Goal: Information Seeking & Learning: Learn about a topic

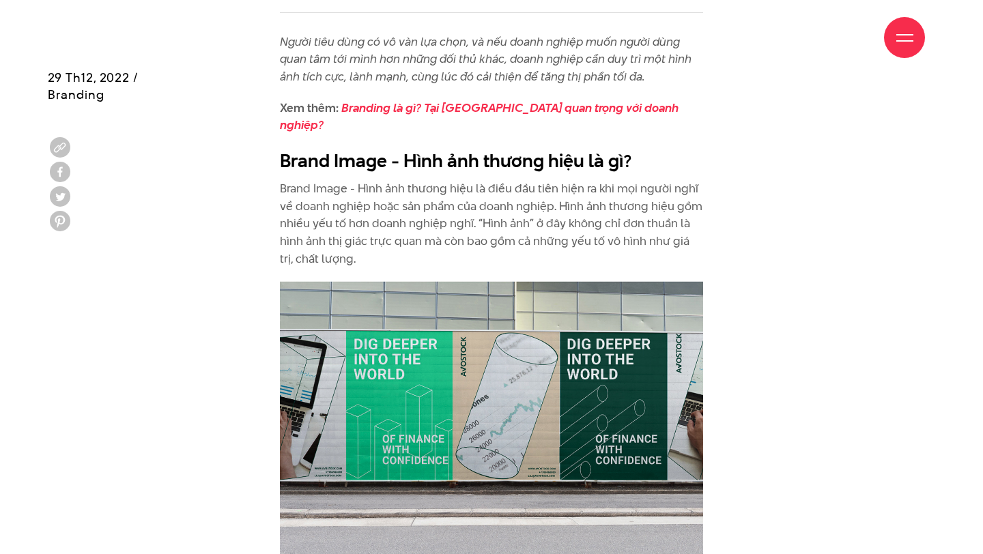
scroll to position [735, 0]
click at [520, 186] on p "Brand Image - Hình ảnh thương hiệu là điều đầu tiên hiện ra khi mọi người nghĩ …" at bounding box center [491, 222] width 423 height 87
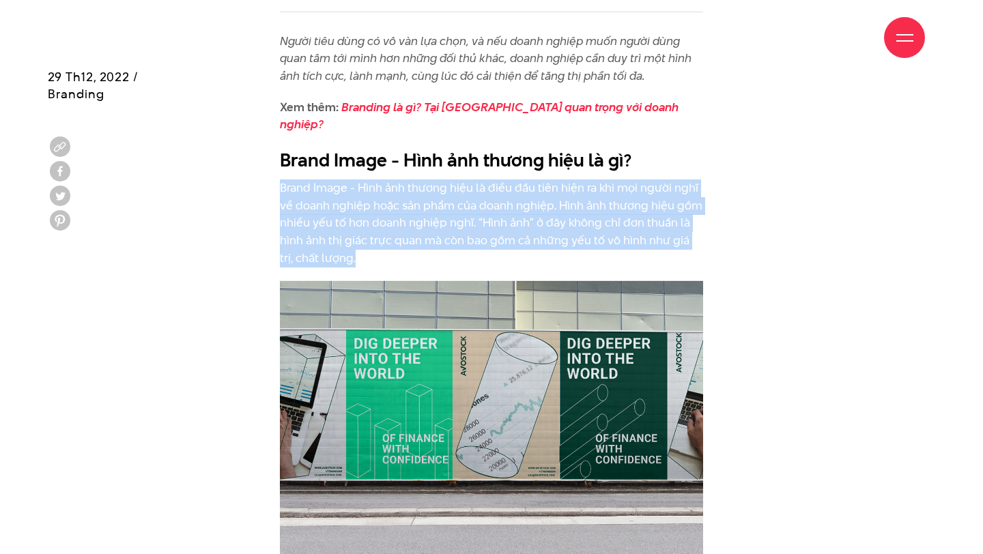
click at [520, 186] on p "Brand Image - Hình ảnh thương hiệu là điều đầu tiên hiện ra khi mọi người nghĩ …" at bounding box center [491, 222] width 423 height 87
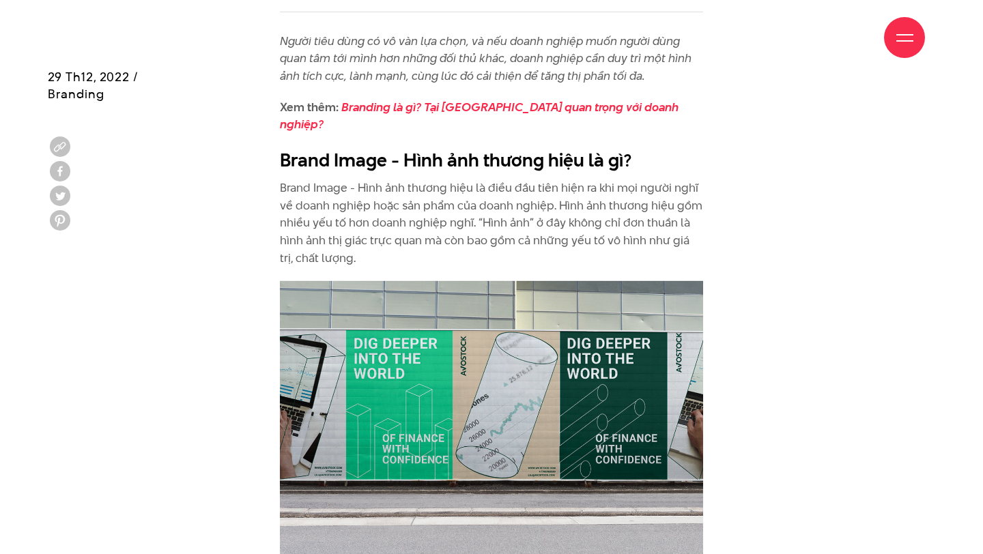
click at [528, 185] on p "Brand Image - Hình ảnh thương hiệu là điều đầu tiên hiện ra khi mọi người nghĩ …" at bounding box center [491, 222] width 423 height 87
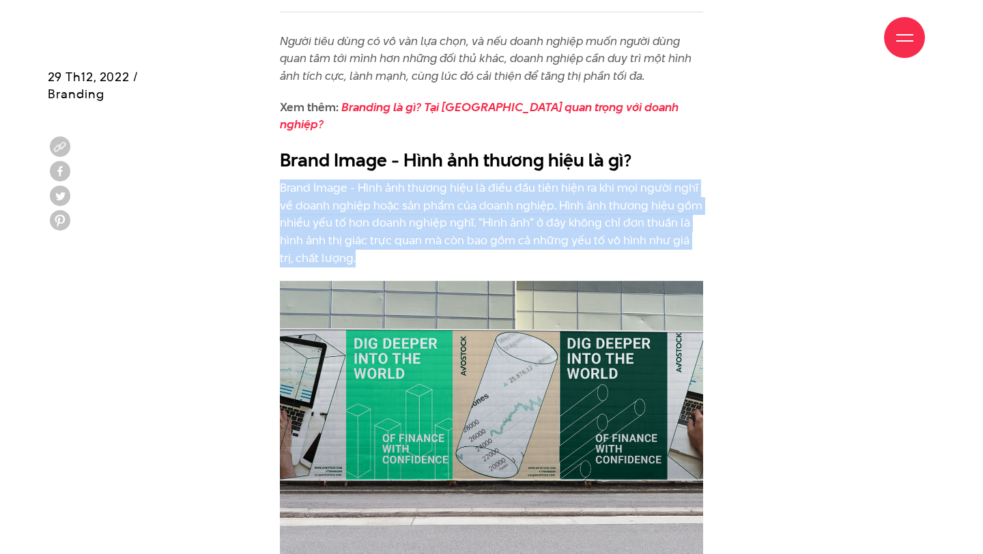
click at [528, 185] on p "Brand Image - Hình ảnh thương hiệu là điều đầu tiên hiện ra khi mọi người nghĩ …" at bounding box center [491, 222] width 423 height 87
click at [564, 186] on p "Brand Image - Hình ảnh thương hiệu là điều đầu tiên hiện ra khi mọi người nghĩ …" at bounding box center [491, 222] width 423 height 87
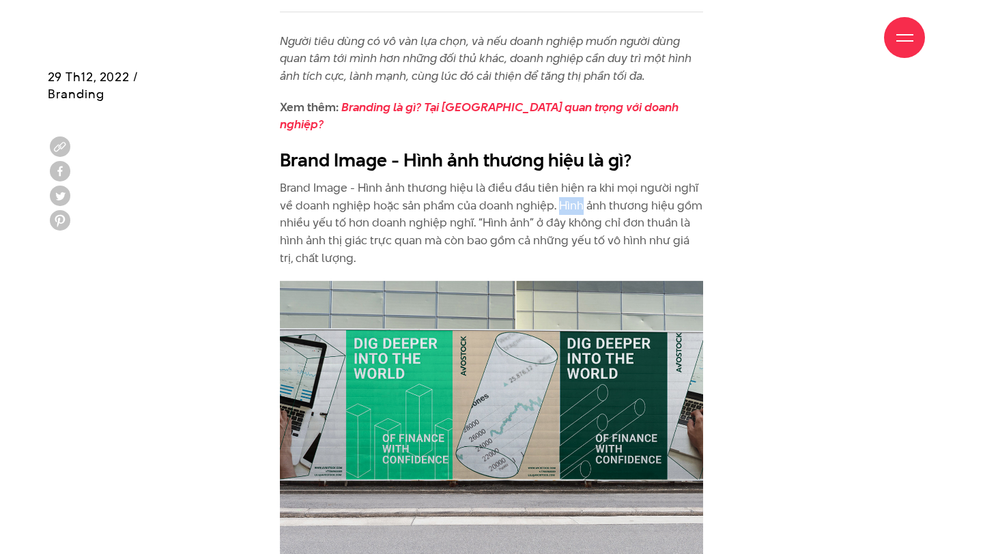
click at [564, 186] on p "Brand Image - Hình ảnh thương hiệu là điều đầu tiên hiện ra khi mọi người nghĩ …" at bounding box center [491, 222] width 423 height 87
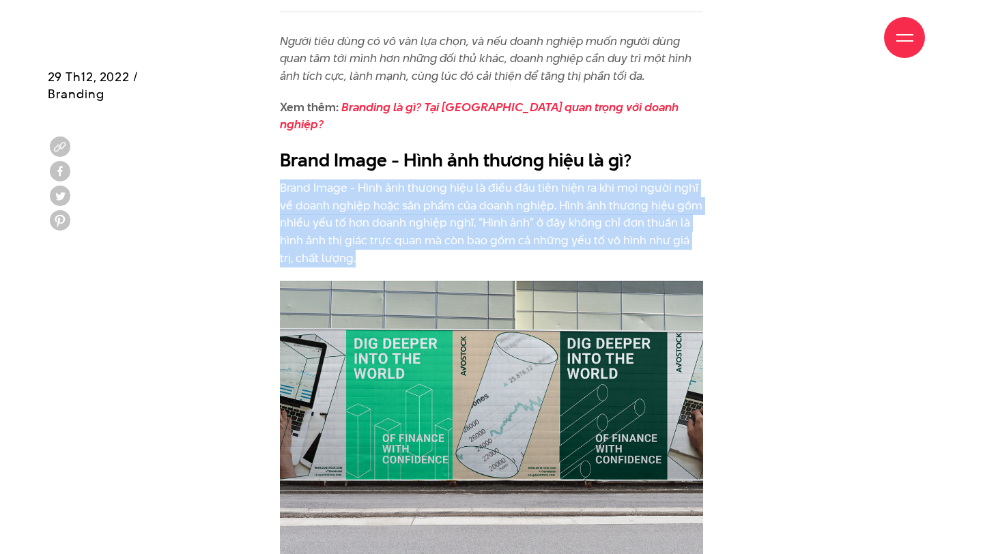
click at [564, 186] on p "Brand Image - Hình ảnh thương hiệu là điều đầu tiên hiện ra khi mọi người nghĩ …" at bounding box center [491, 222] width 423 height 87
click at [545, 187] on p "Brand Image - Hình ảnh thương hiệu là điều đầu tiên hiện ra khi mọi người nghĩ …" at bounding box center [491, 222] width 423 height 87
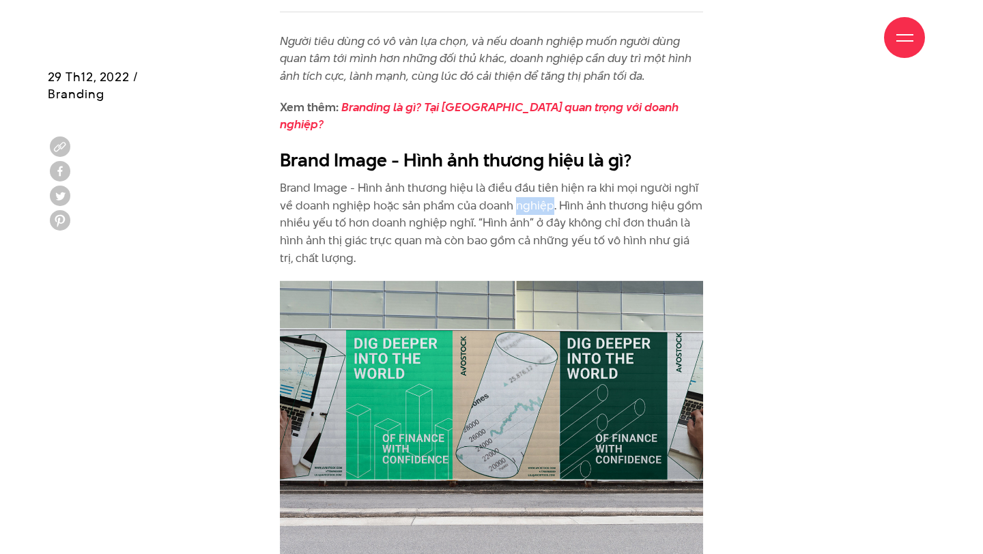
click at [545, 187] on p "Brand Image - Hình ảnh thương hiệu là điều đầu tiên hiện ra khi mọi người nghĩ …" at bounding box center [491, 222] width 423 height 87
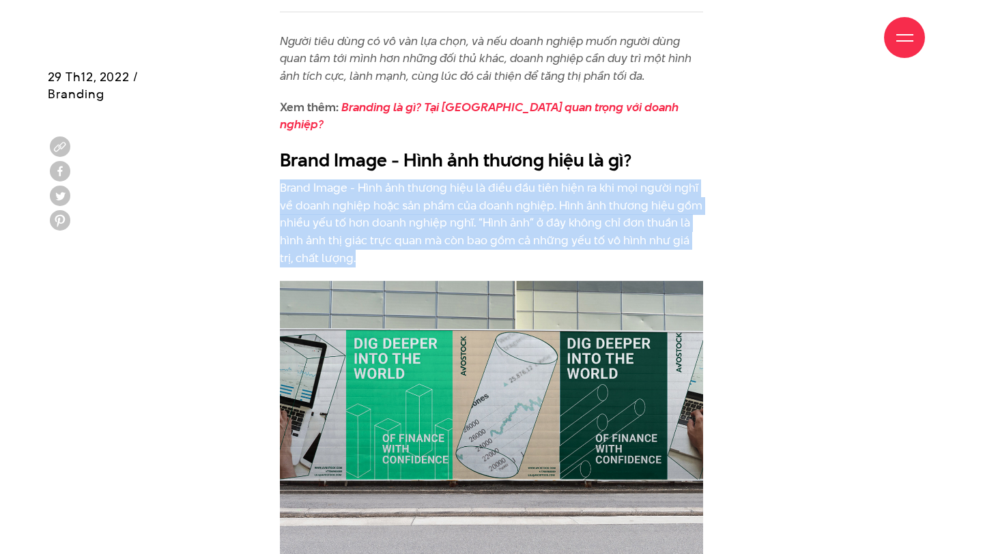
click at [545, 187] on p "Brand Image - Hình ảnh thương hiệu là điều đầu tiên hiện ra khi mọi người nghĩ …" at bounding box center [491, 222] width 423 height 87
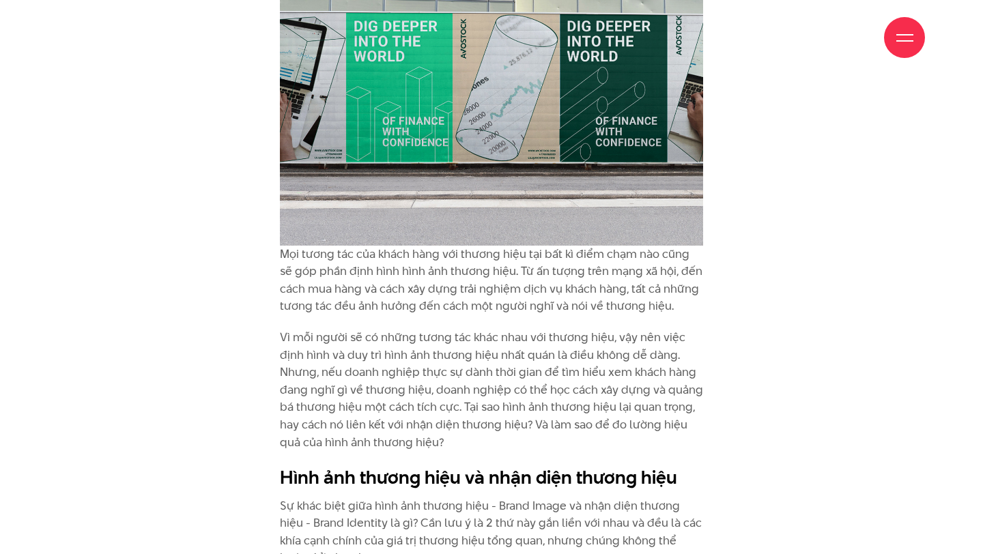
scroll to position [1279, 0]
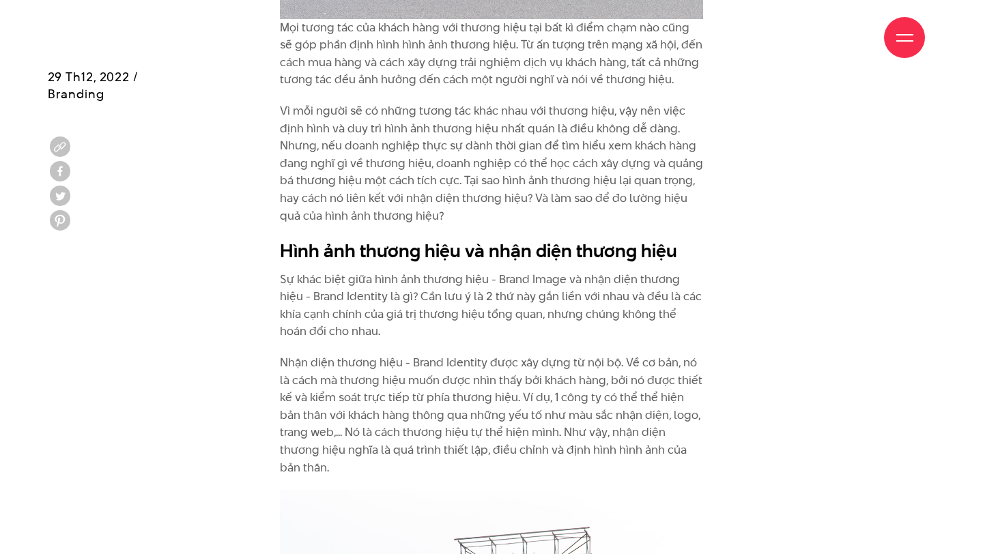
click at [497, 271] on p "Sự khác biệt giữa hình ảnh thương hiệu - Brand Image và nhận diện thương hiệu -…" at bounding box center [491, 306] width 423 height 70
click at [506, 271] on p "Sự khác biệt giữa hình ảnh thương hiệu - Brand Image và nhận diện thương hiệu -…" at bounding box center [491, 306] width 423 height 70
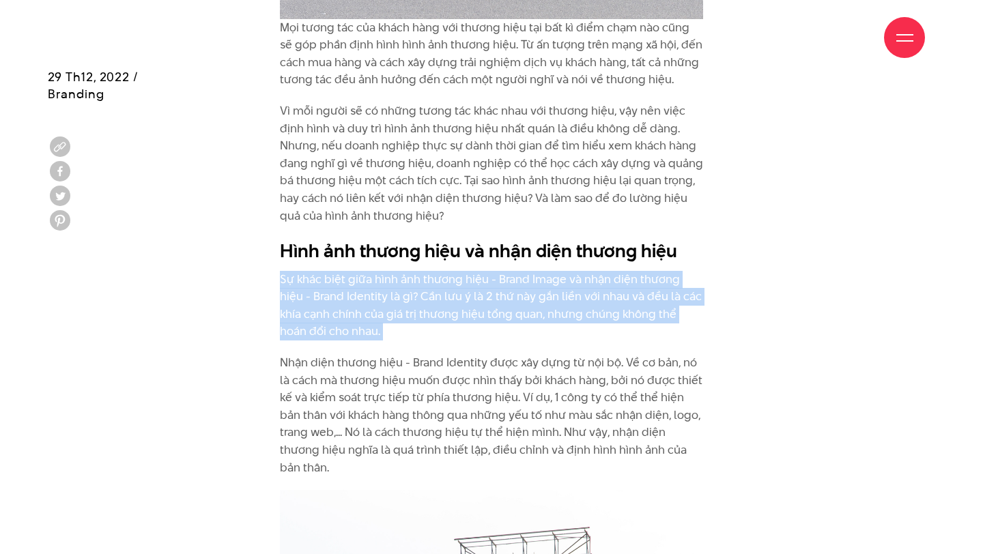
click at [506, 271] on p "Sự khác biệt giữa hình ảnh thương hiệu - Brand Image và nhận diện thương hiệu -…" at bounding box center [491, 306] width 423 height 70
click at [506, 280] on p "Sự khác biệt giữa hình ảnh thương hiệu - Brand Image và nhận diện thương hiệu -…" at bounding box center [491, 306] width 423 height 70
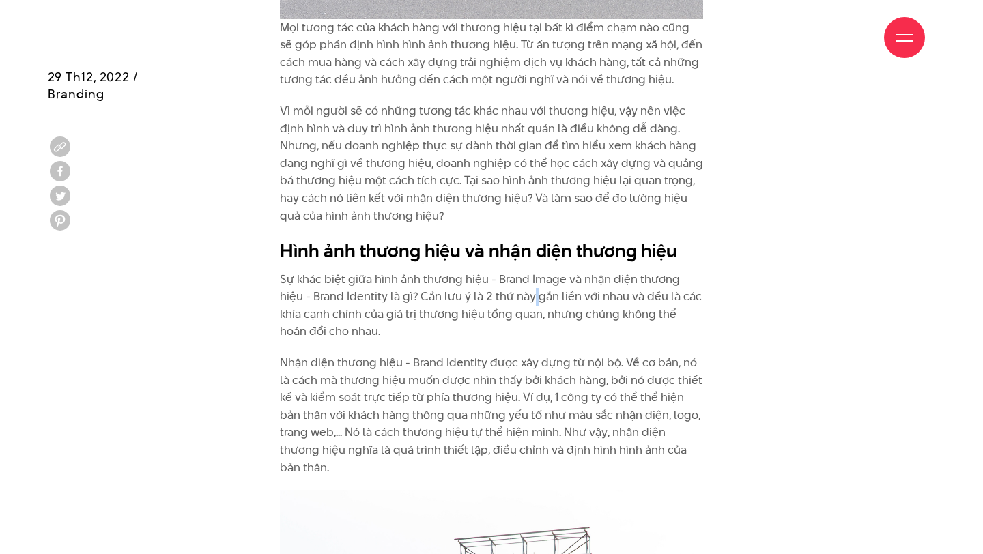
click at [506, 280] on p "Sự khác biệt giữa hình ảnh thương hiệu - Brand Image và nhận diện thương hiệu -…" at bounding box center [491, 306] width 423 height 70
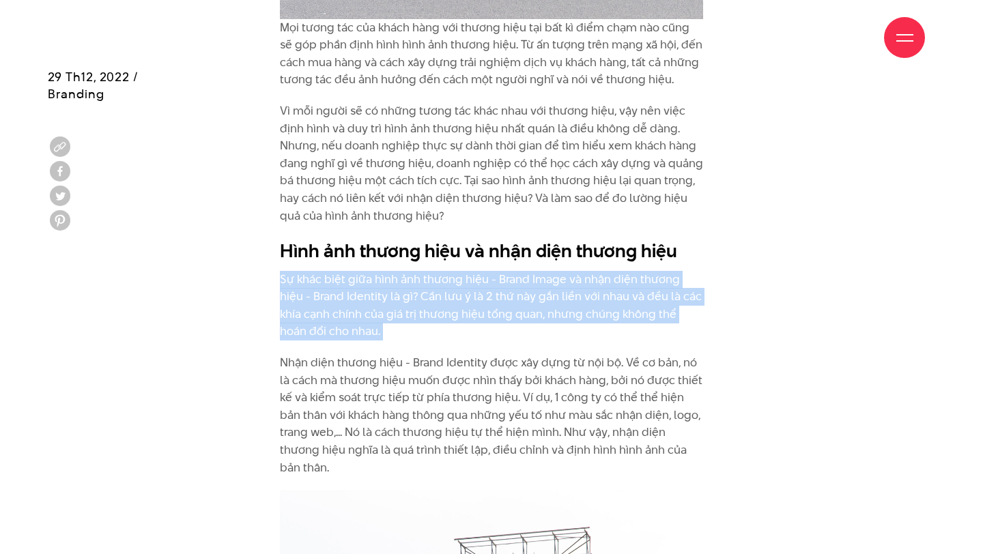
click at [506, 280] on p "Sự khác biệt giữa hình ảnh thương hiệu - Brand Image và nhận diện thương hiệu -…" at bounding box center [491, 306] width 423 height 70
click at [462, 280] on p "Sự khác biệt giữa hình ảnh thương hiệu - Brand Image và nhận diện thương hiệu -…" at bounding box center [491, 306] width 423 height 70
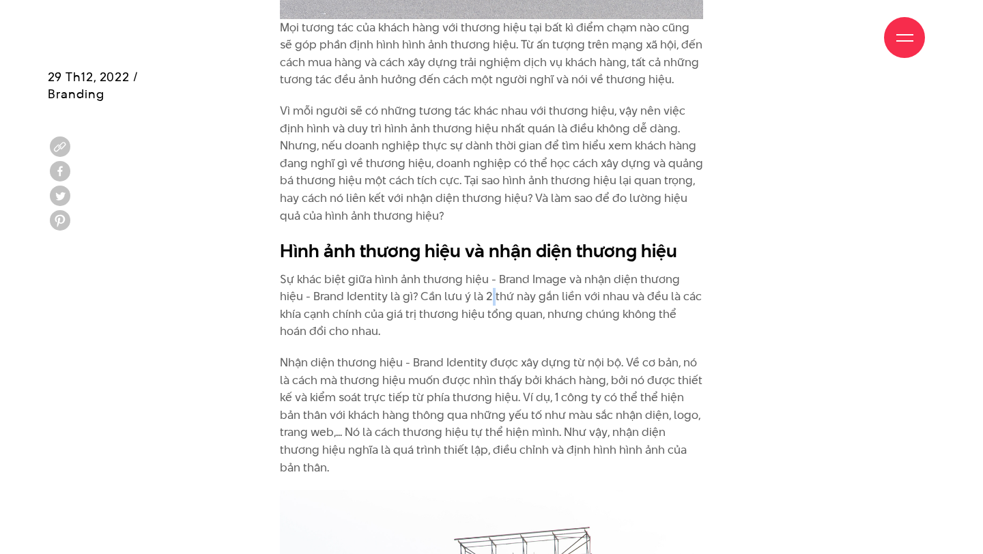
click at [462, 280] on p "Sự khác biệt giữa hình ảnh thương hiệu - Brand Image và nhận diện thương hiệu -…" at bounding box center [491, 306] width 423 height 70
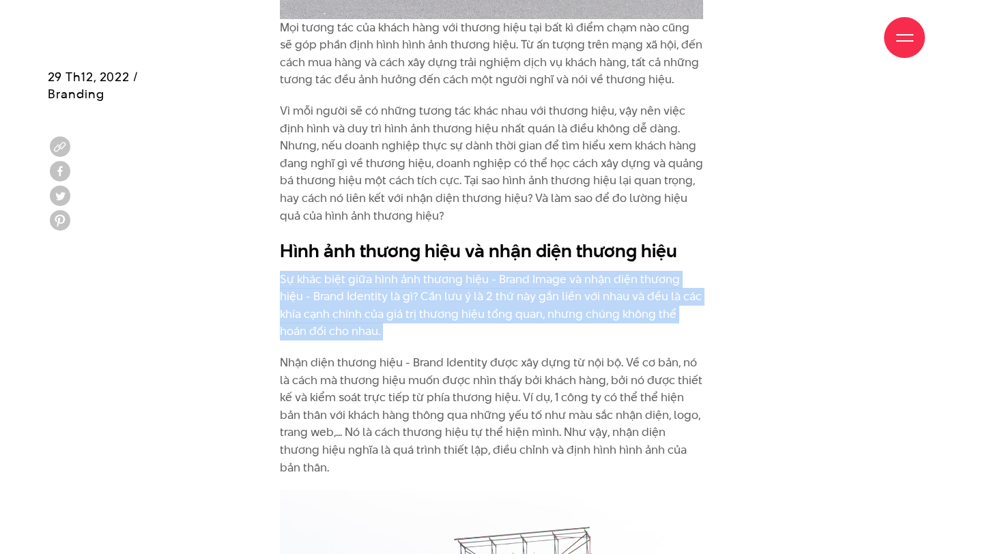
click at [462, 280] on p "Sự khác biệt giữa hình ảnh thương hiệu - Brand Image và nhận diện thương hiệu -…" at bounding box center [491, 306] width 423 height 70
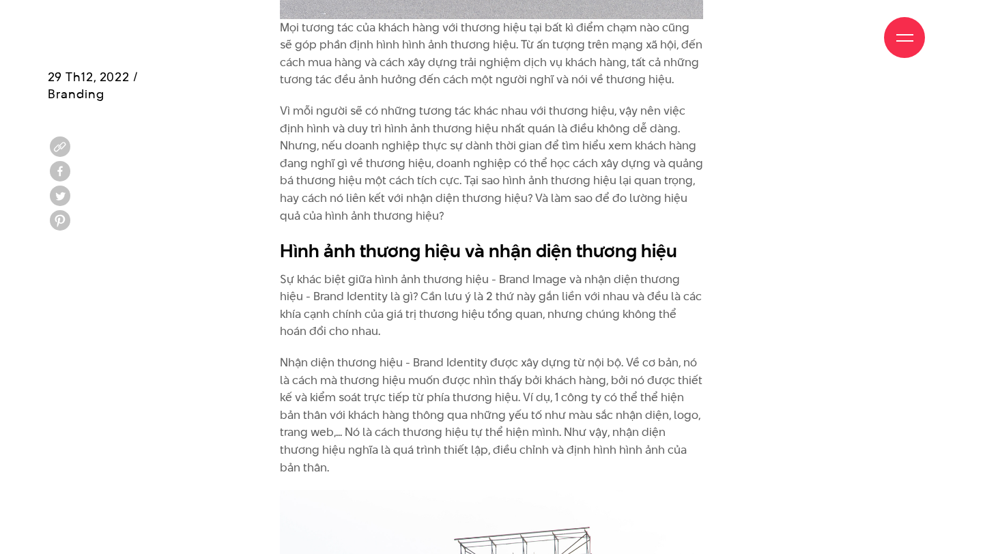
click at [465, 354] on p "Nhận diện thương hiệu - Brand Identity được xây dựng từ nội bộ. Về cơ bản, nó l…" at bounding box center [491, 415] width 423 height 122
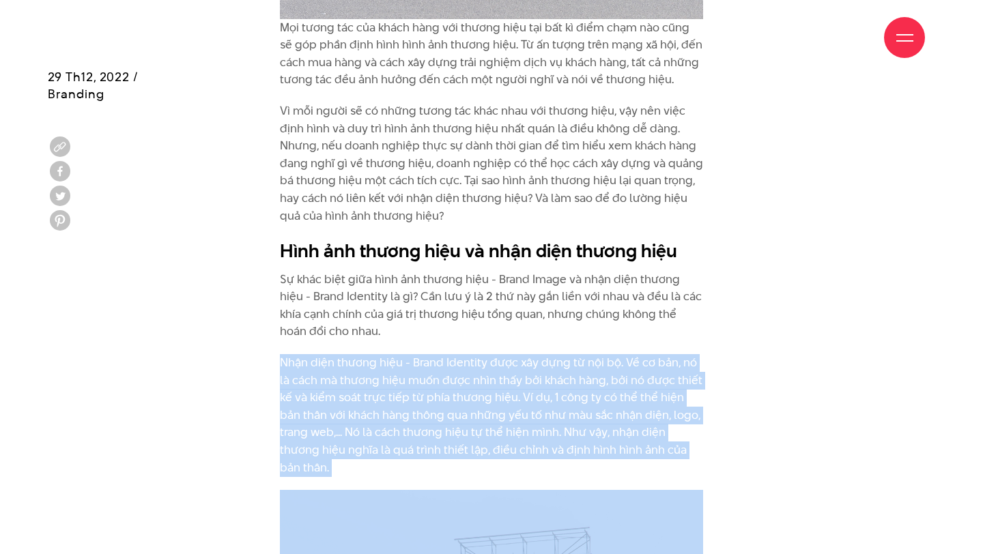
click at [465, 354] on p "Nhận diện thương hiệu - Brand Identity được xây dựng từ nội bộ. Về cơ bản, nó l…" at bounding box center [491, 415] width 423 height 122
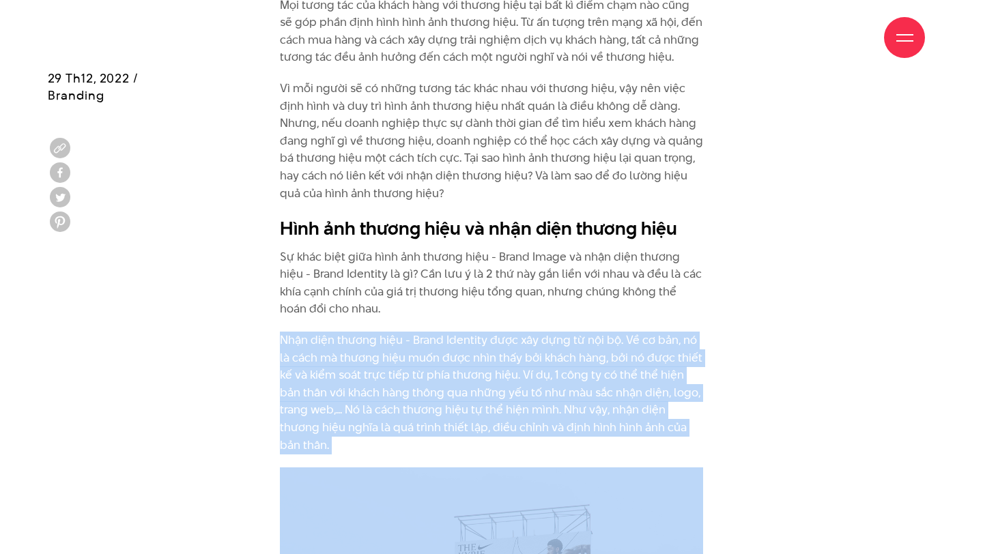
scroll to position [1303, 0]
click at [465, 343] on p "Nhận diện thương hiệu - Brand Identity được xây dựng từ nội bộ. Về cơ bản, nó l…" at bounding box center [491, 391] width 423 height 122
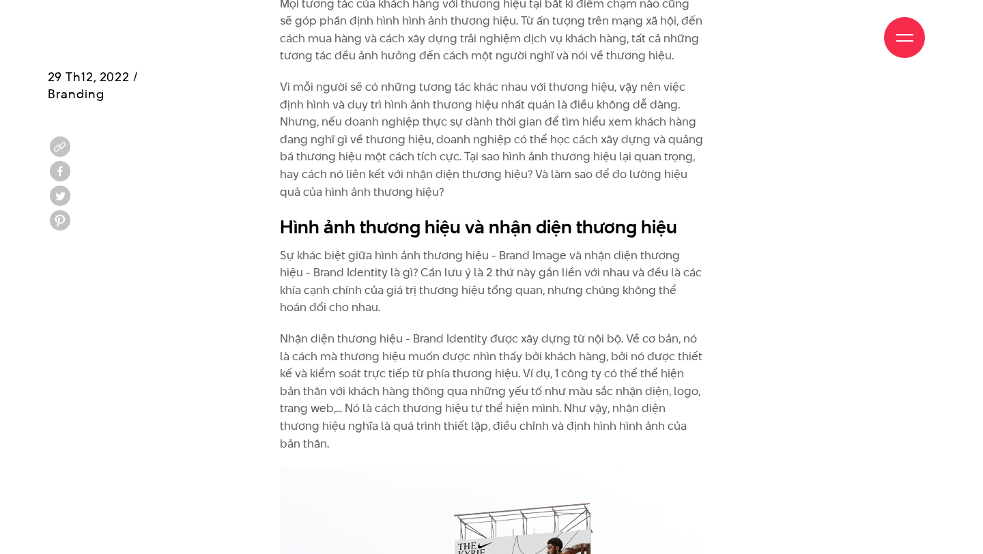
click at [465, 343] on p "Nhận diện thương hiệu - Brand Identity được xây dựng từ nội bộ. Về cơ bản, nó l…" at bounding box center [491, 391] width 423 height 122
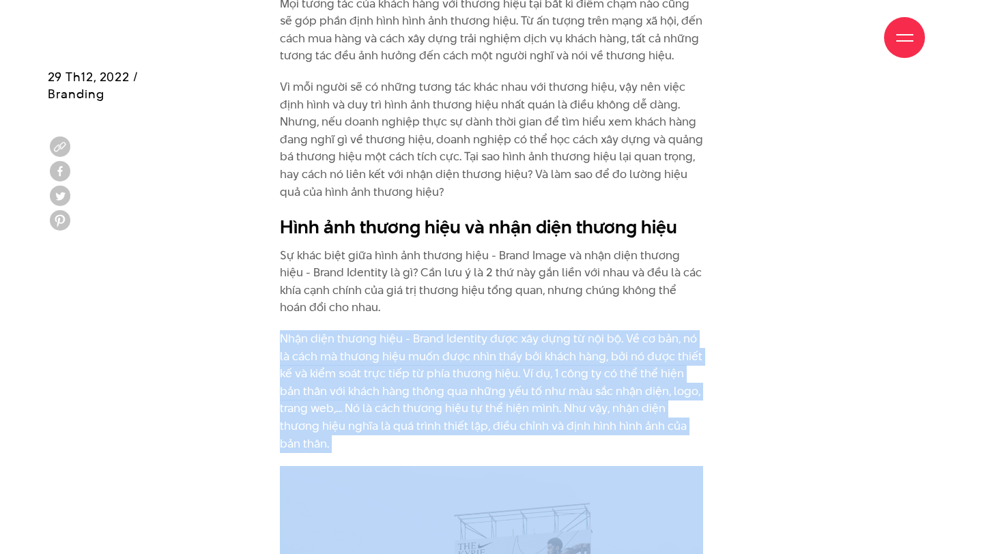
click at [465, 343] on p "Nhận diện thương hiệu - Brand Identity được xây dựng từ nội bộ. Về cơ bản, nó l…" at bounding box center [491, 391] width 423 height 122
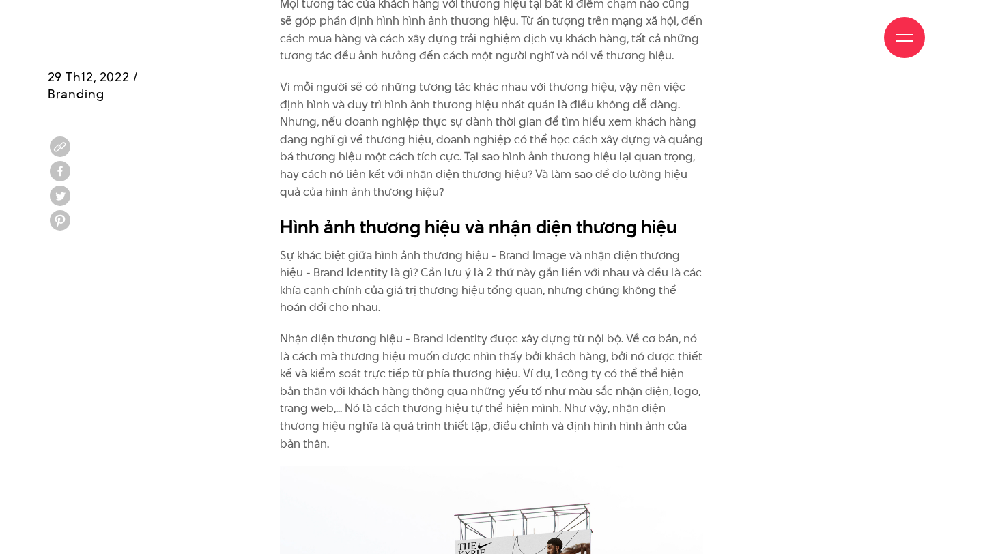
click at [465, 343] on p "Nhận diện thương hiệu - Brand Identity được xây dựng từ nội bộ. Về cơ bản, nó l…" at bounding box center [491, 391] width 423 height 122
click at [500, 345] on p "Nhận diện thương hiệu - Brand Identity được xây dựng từ nội bộ. Về cơ bản, nó l…" at bounding box center [491, 391] width 423 height 122
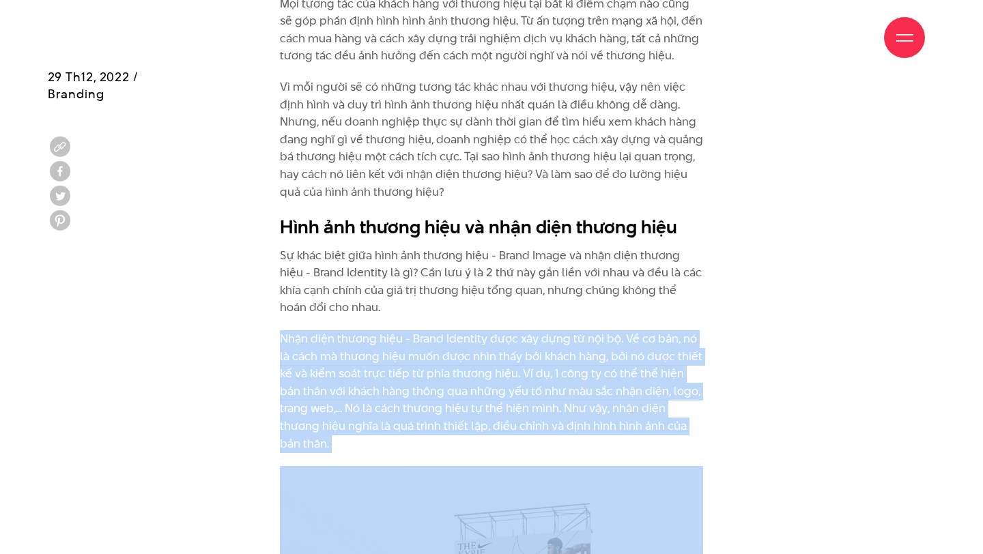
click at [500, 345] on p "Nhận diện thương hiệu - Brand Identity được xây dựng từ nội bộ. Về cơ bản, nó l…" at bounding box center [491, 391] width 423 height 122
click at [517, 364] on p "Nhận diện thương hiệu - Brand Identity được xây dựng từ nội bộ. Về cơ bản, nó l…" at bounding box center [491, 391] width 423 height 122
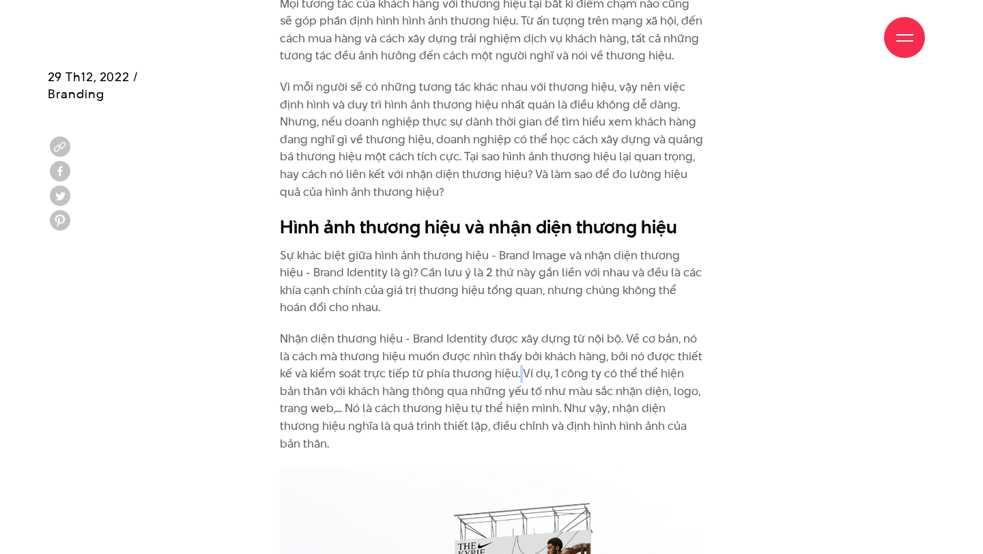
click at [517, 364] on p "Nhận diện thương hiệu - Brand Identity được xây dựng từ nội bộ. Về cơ bản, nó l…" at bounding box center [491, 391] width 423 height 122
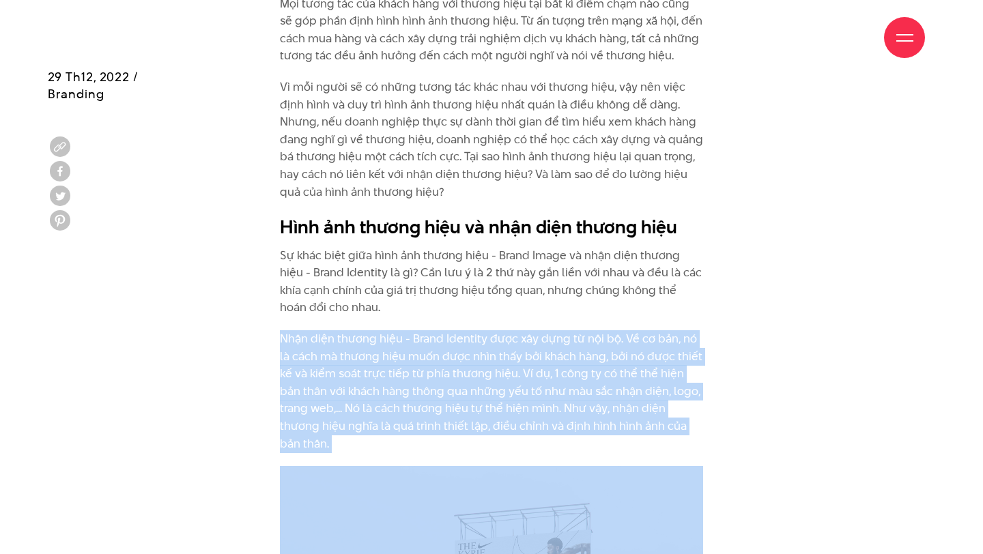
click at [517, 364] on p "Nhận diện thương hiệu - Brand Identity được xây dựng từ nội bộ. Về cơ bản, nó l…" at bounding box center [491, 391] width 423 height 122
click at [511, 385] on p "Nhận diện thương hiệu - Brand Identity được xây dựng từ nội bộ. Về cơ bản, nó l…" at bounding box center [491, 391] width 423 height 122
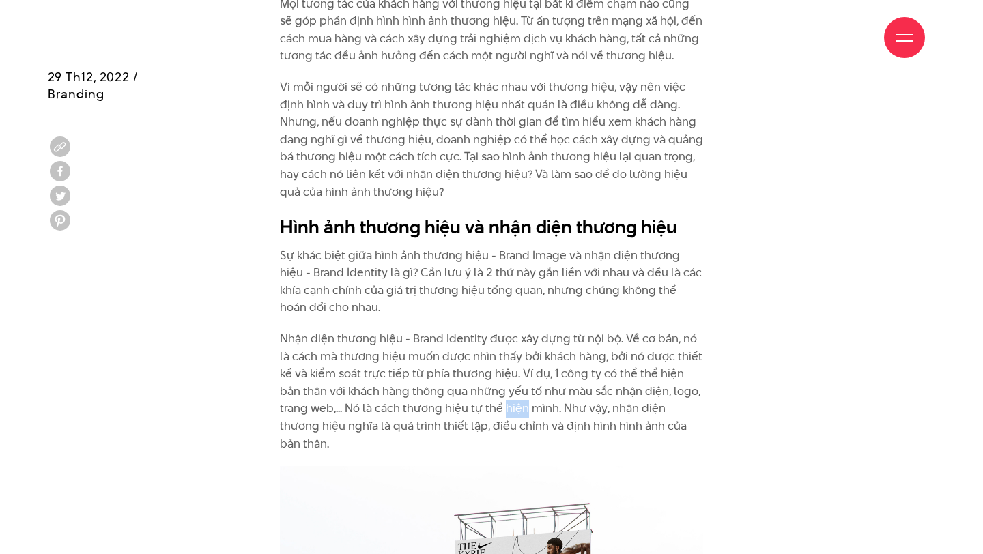
click at [511, 385] on p "Nhận diện thương hiệu - Brand Identity được xây dựng từ nội bộ. Về cơ bản, nó l…" at bounding box center [491, 391] width 423 height 122
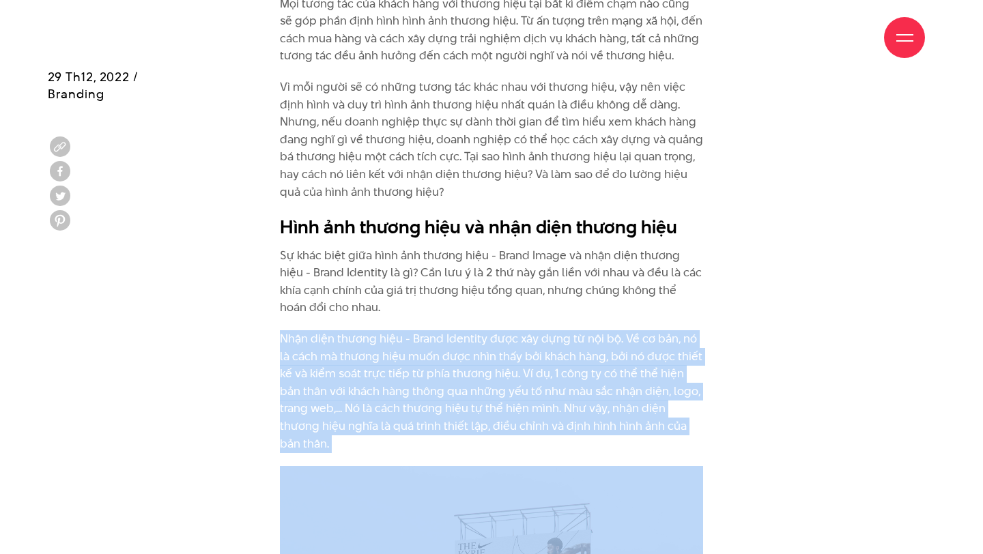
click at [511, 385] on p "Nhận diện thương hiệu - Brand Identity được xây dựng từ nội bộ. Về cơ bản, nó l…" at bounding box center [491, 391] width 423 height 122
click at [524, 385] on p "Nhận diện thương hiệu - Brand Identity được xây dựng từ nội bộ. Về cơ bản, nó l…" at bounding box center [491, 391] width 423 height 122
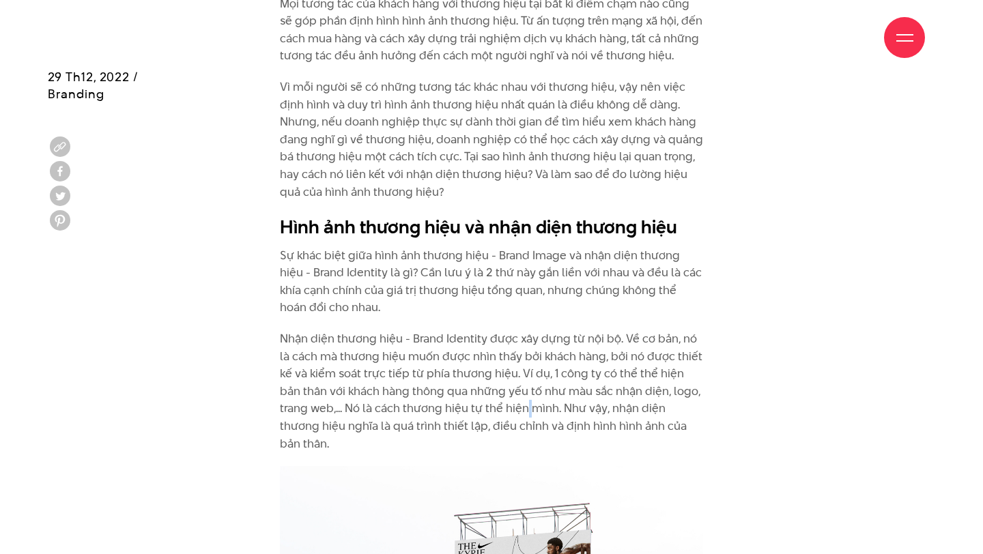
click at [524, 385] on p "Nhận diện thương hiệu - Brand Identity được xây dựng từ nội bộ. Về cơ bản, nó l…" at bounding box center [491, 391] width 423 height 122
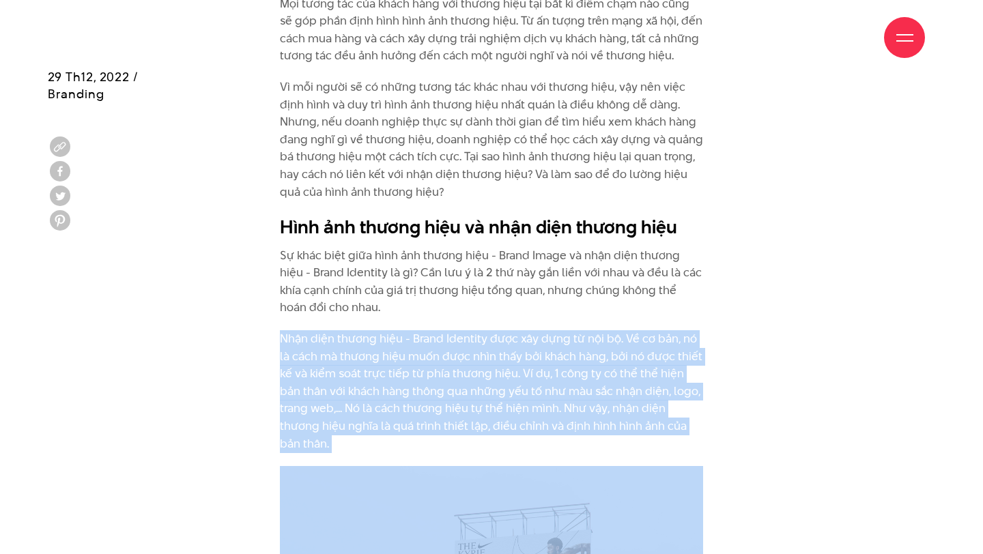
click at [524, 385] on p "Nhận diện thương hiệu - Brand Identity được xây dựng từ nội bộ. Về cơ bản, nó l…" at bounding box center [491, 391] width 423 height 122
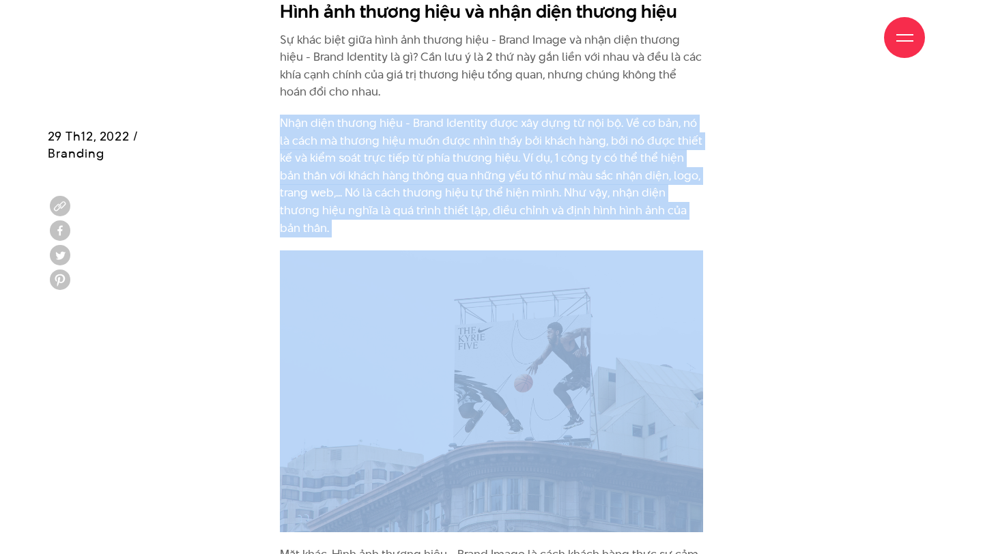
scroll to position [1735, 0]
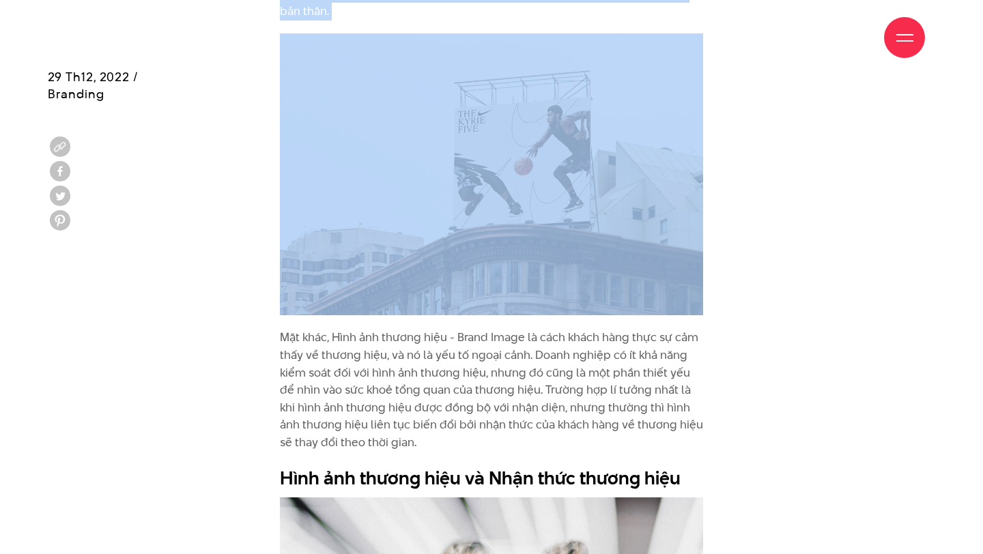
click at [505, 341] on p "Mặt khác, Hình ảnh thương hiệu - Brand Image là cách khách hàng thực sự cảm thấ…" at bounding box center [491, 390] width 423 height 122
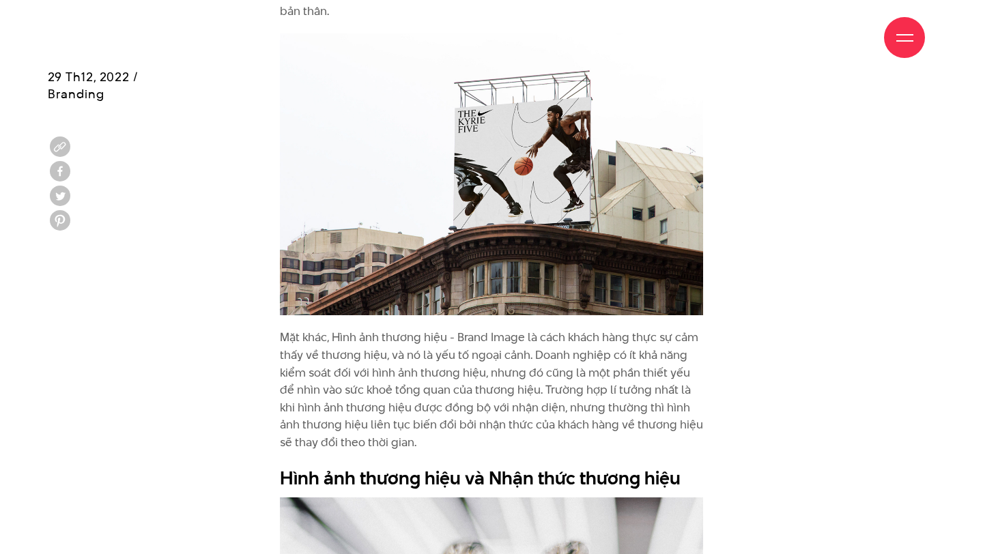
click at [505, 341] on p "Mặt khác, Hình ảnh thương hiệu - Brand Image là cách khách hàng thực sự cảm thấ…" at bounding box center [491, 390] width 423 height 122
click at [528, 329] on p "Mặt khác, Hình ảnh thương hiệu - Brand Image là cách khách hàng thực sự cảm thấ…" at bounding box center [491, 390] width 423 height 122
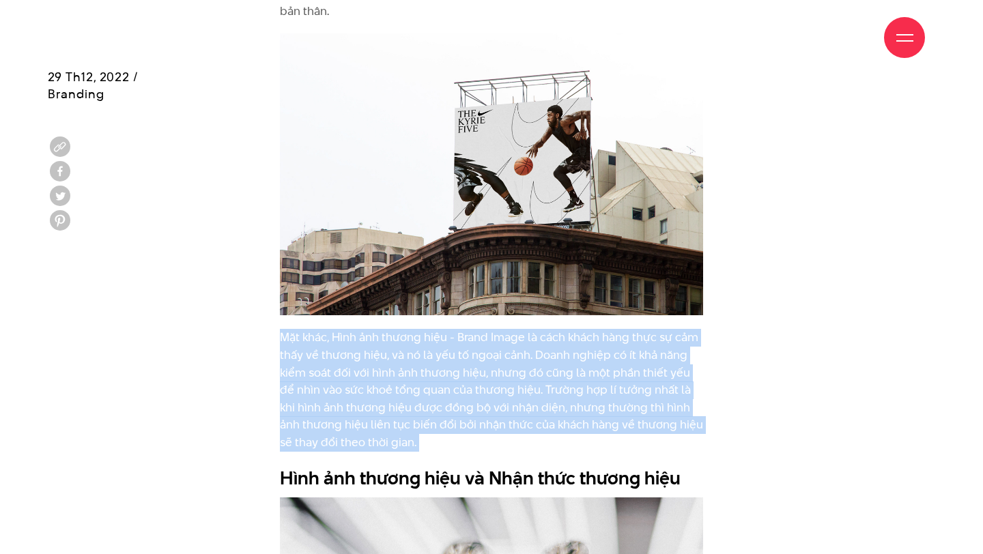
click at [528, 329] on p "Mặt khác, Hình ảnh thương hiệu - Brand Image là cách khách hàng thực sự cảm thấ…" at bounding box center [491, 390] width 423 height 122
click at [535, 329] on p "Mặt khác, Hình ảnh thương hiệu - Brand Image là cách khách hàng thực sự cảm thấ…" at bounding box center [491, 390] width 423 height 122
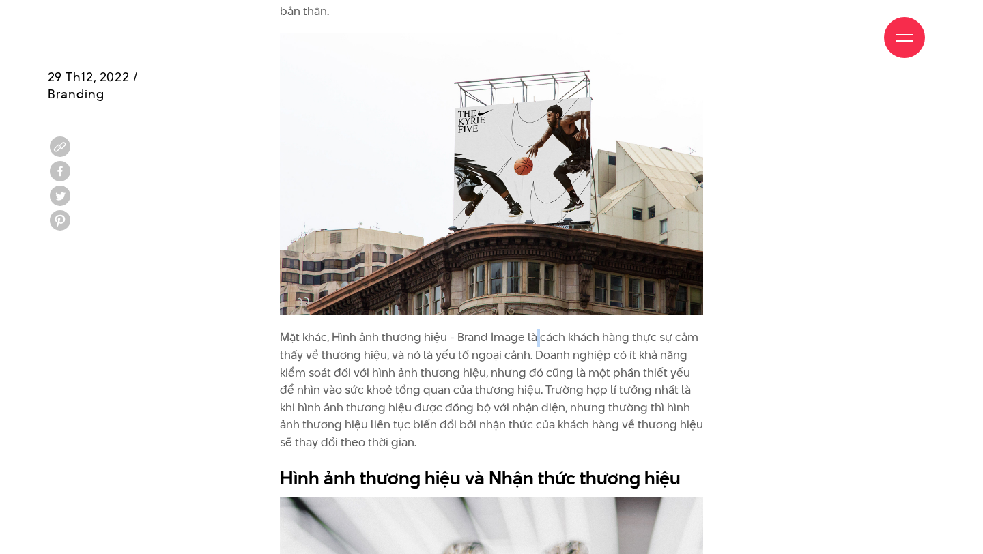
click at [535, 329] on p "Mặt khác, Hình ảnh thương hiệu - Brand Image là cách khách hàng thực sự cảm thấ…" at bounding box center [491, 390] width 423 height 122
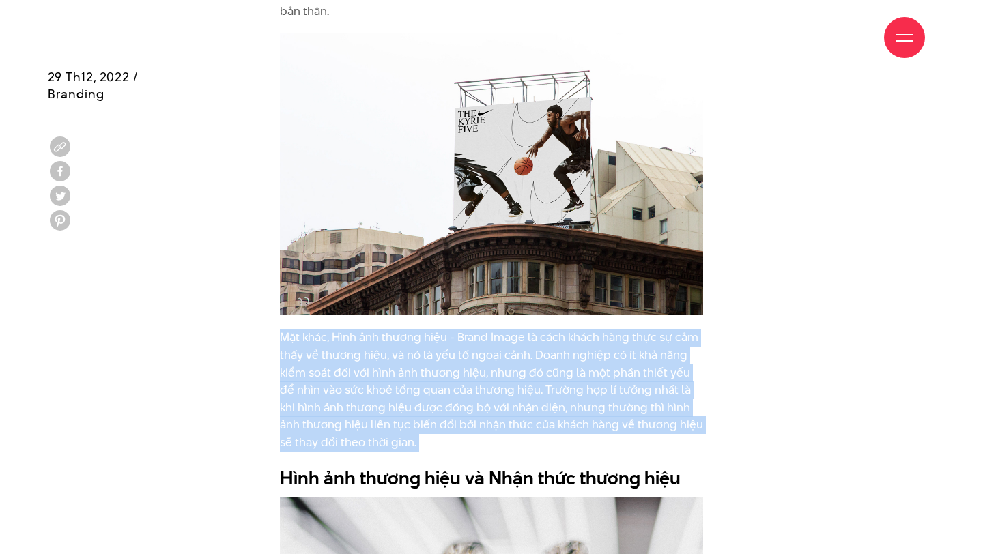
click at [535, 329] on p "Mặt khác, Hình ảnh thương hiệu - Brand Image là cách khách hàng thực sự cảm thấ…" at bounding box center [491, 390] width 423 height 122
click at [553, 341] on p "Mặt khác, Hình ảnh thương hiệu - Brand Image là cách khách hàng thực sự cảm thấ…" at bounding box center [491, 390] width 423 height 122
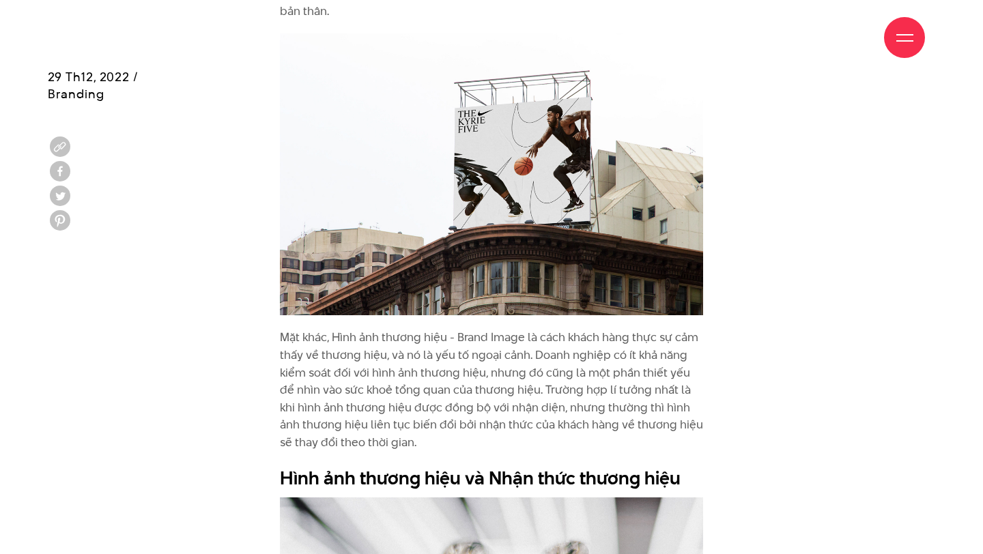
click at [553, 341] on p "Mặt khác, Hình ảnh thương hiệu - Brand Image là cách khách hàng thực sự cảm thấ…" at bounding box center [491, 390] width 423 height 122
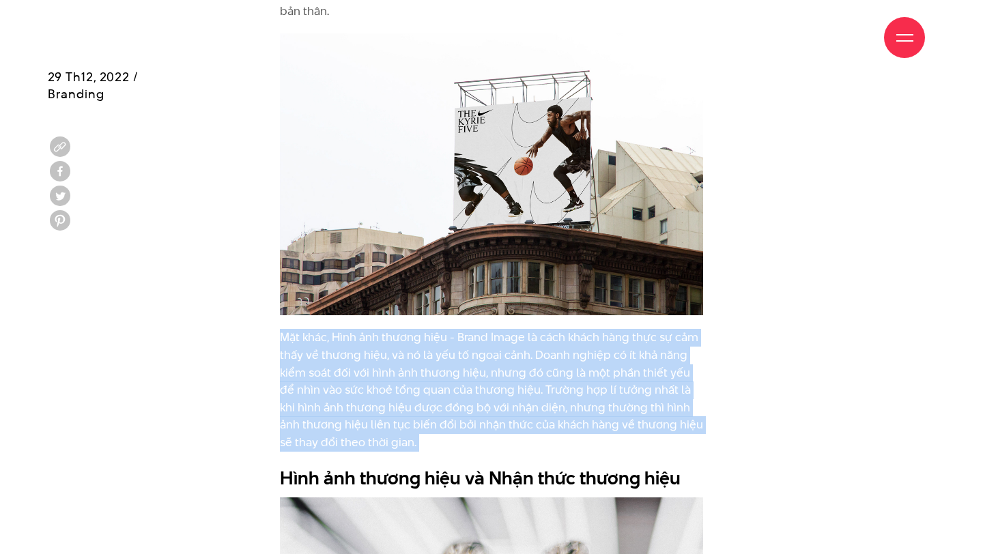
click at [553, 341] on p "Mặt khác, Hình ảnh thương hiệu - Brand Image là cách khách hàng thực sự cảm thấ…" at bounding box center [491, 390] width 423 height 122
click at [529, 341] on p "Mặt khác, Hình ảnh thương hiệu - Brand Image là cách khách hàng thực sự cảm thấ…" at bounding box center [491, 390] width 423 height 122
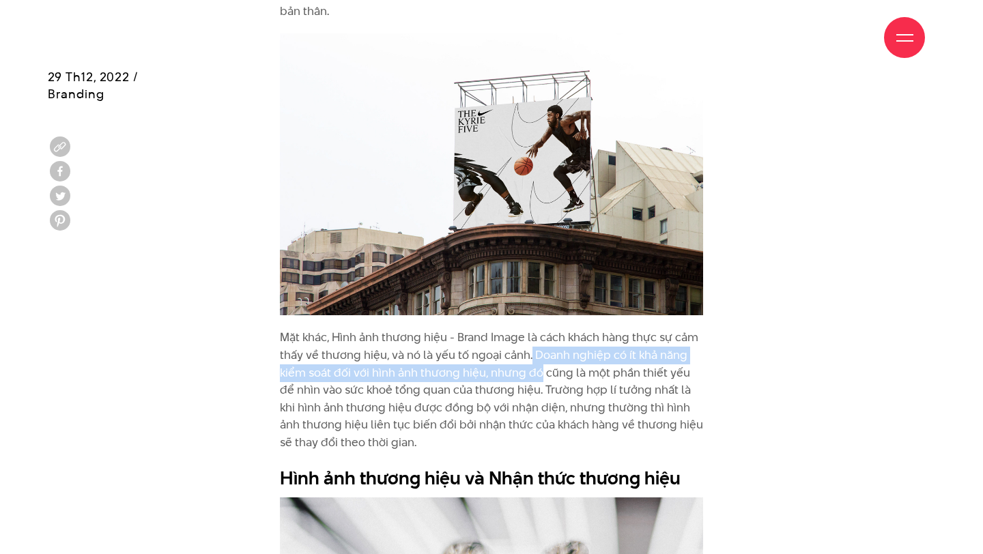
drag, startPoint x: 529, startPoint y: 341, endPoint x: 529, endPoint y: 356, distance: 15.7
click at [529, 356] on p "Mặt khác, Hình ảnh thương hiệu - Brand Image là cách khách hàng thực sự cảm thấ…" at bounding box center [491, 390] width 423 height 122
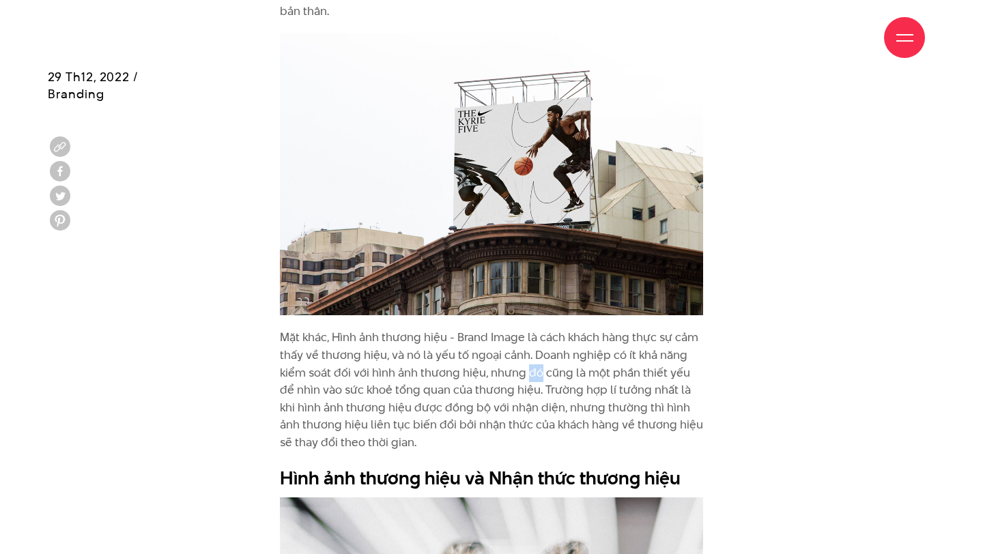
click at [529, 356] on p "Mặt khác, Hình ảnh thương hiệu - Brand Image là cách khách hàng thực sự cảm thấ…" at bounding box center [491, 390] width 423 height 122
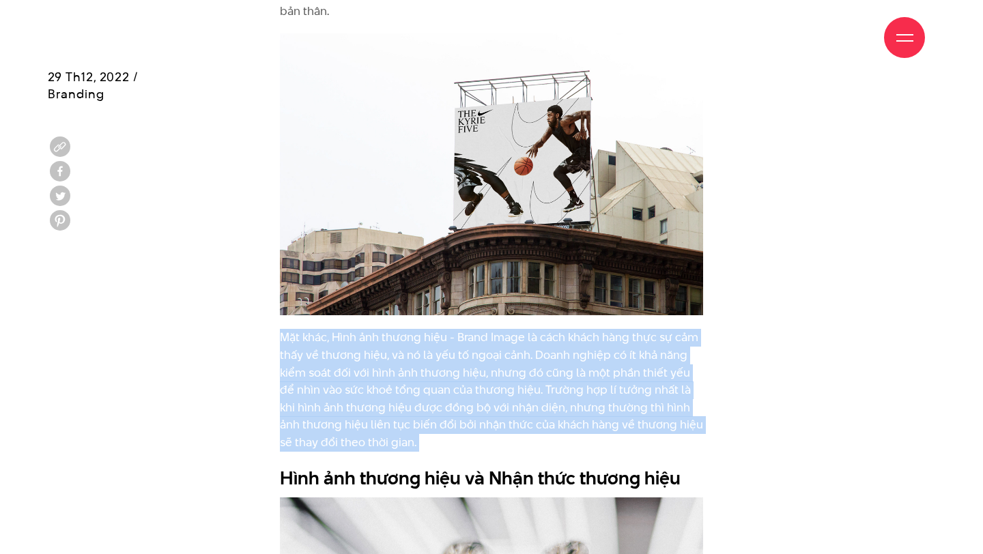
click at [529, 356] on p "Mặt khác, Hình ảnh thương hiệu - Brand Image là cách khách hàng thực sự cảm thấ…" at bounding box center [491, 390] width 423 height 122
click at [533, 362] on p "Mặt khác, Hình ảnh thương hiệu - Brand Image là cách khách hàng thực sự cảm thấ…" at bounding box center [491, 390] width 423 height 122
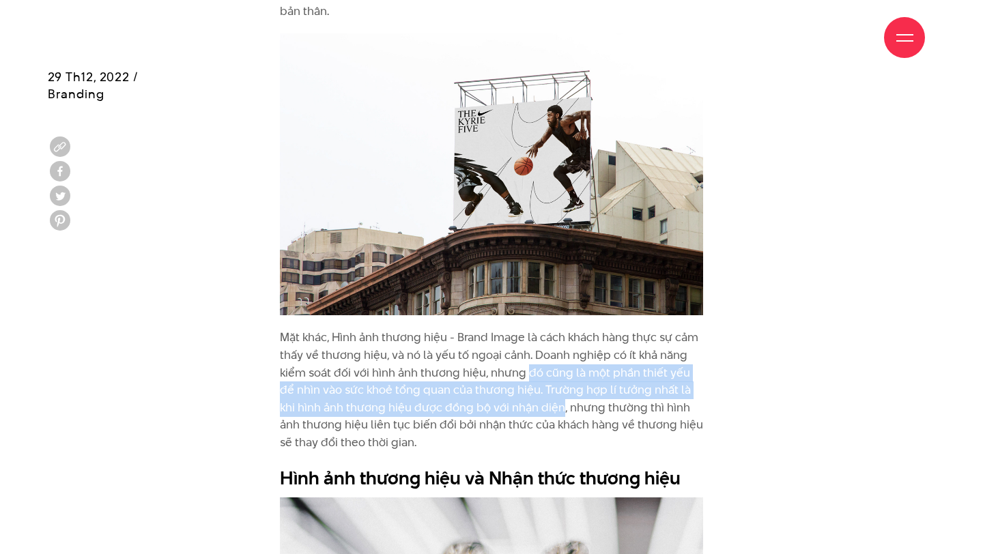
drag, startPoint x: 533, startPoint y: 362, endPoint x: 534, endPoint y: 383, distance: 20.5
click at [534, 383] on p "Mặt khác, Hình ảnh thương hiệu - Brand Image là cách khách hàng thực sự cảm thấ…" at bounding box center [491, 390] width 423 height 122
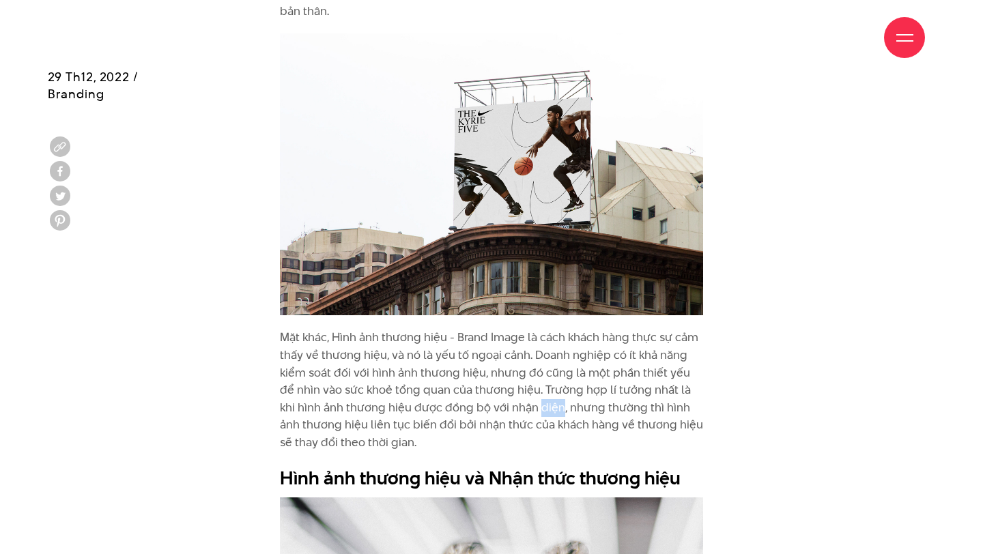
click at [534, 383] on p "Mặt khác, Hình ảnh thương hiệu - Brand Image là cách khách hàng thực sự cảm thấ…" at bounding box center [491, 390] width 423 height 122
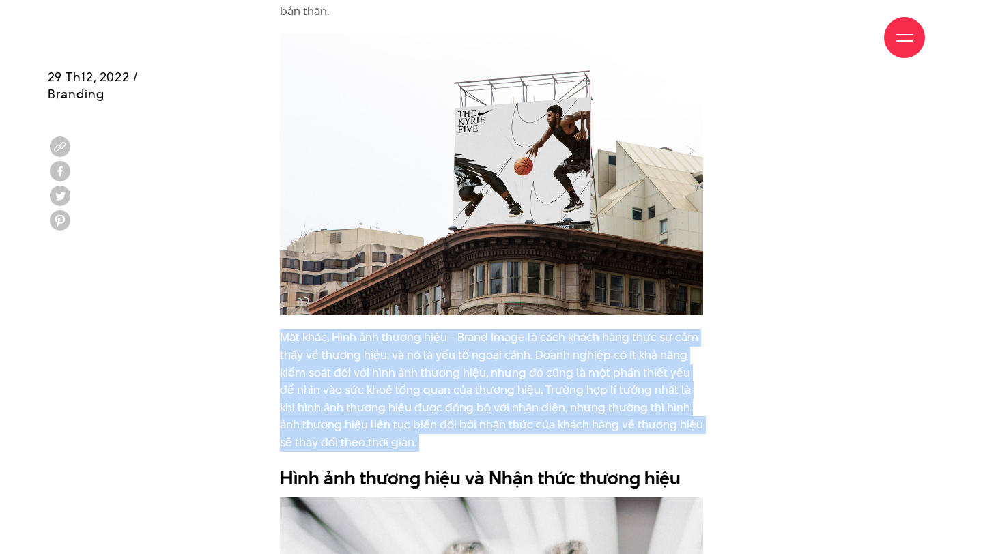
click at [534, 383] on p "Mặt khác, Hình ảnh thương hiệu - Brand Image là cách khách hàng thực sự cảm thấ…" at bounding box center [491, 390] width 423 height 122
click at [513, 383] on p "Mặt khác, Hình ảnh thương hiệu - Brand Image là cách khách hàng thực sự cảm thấ…" at bounding box center [491, 390] width 423 height 122
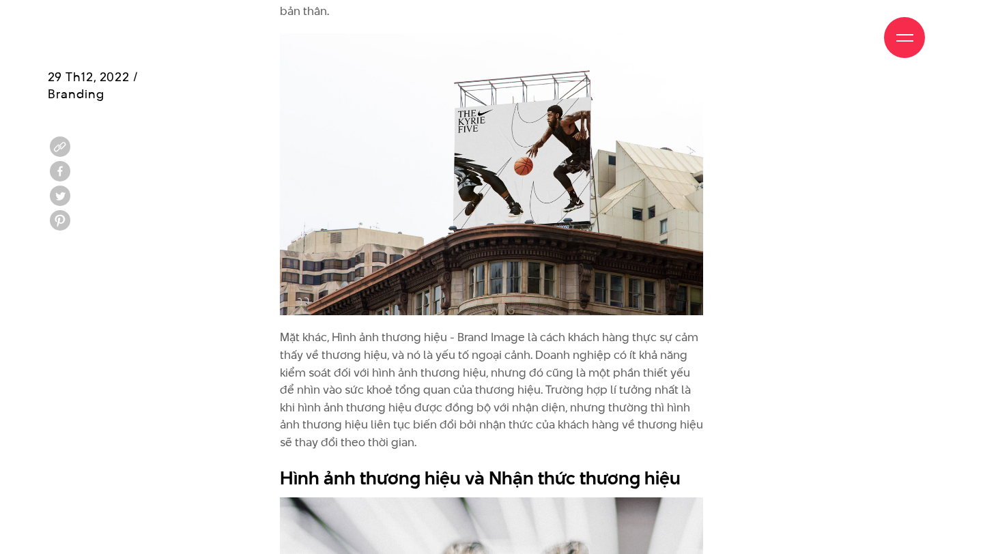
click at [514, 383] on p "Mặt khác, Hình ảnh thương hiệu - Brand Image là cách khách hàng thực sự cảm thấ…" at bounding box center [491, 390] width 423 height 122
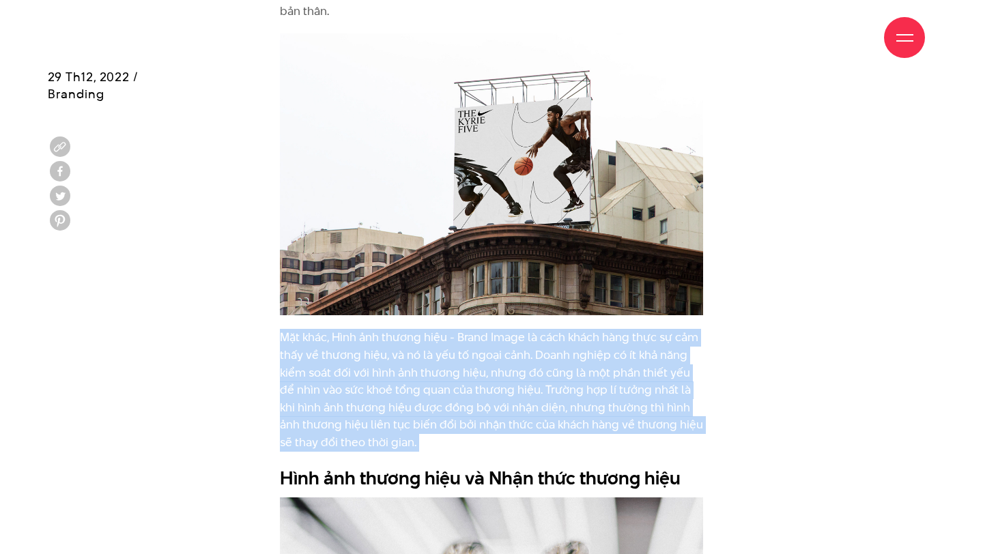
click at [514, 383] on p "Mặt khác, Hình ảnh thương hiệu - Brand Image là cách khách hàng thực sự cảm thấ…" at bounding box center [491, 390] width 423 height 122
click at [491, 401] on p "Mặt khác, Hình ảnh thương hiệu - Brand Image là cách khách hàng thực sự cảm thấ…" at bounding box center [491, 390] width 423 height 122
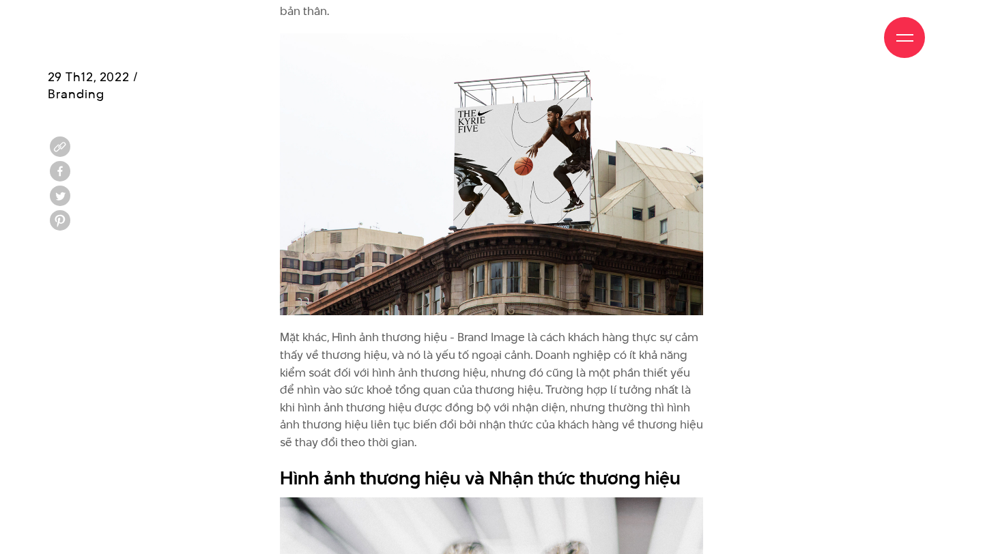
click at [461, 428] on p "Mặt khác, Hình ảnh thương hiệu - Brand Image là cách khách hàng thực sự cảm thấ…" at bounding box center [491, 390] width 423 height 122
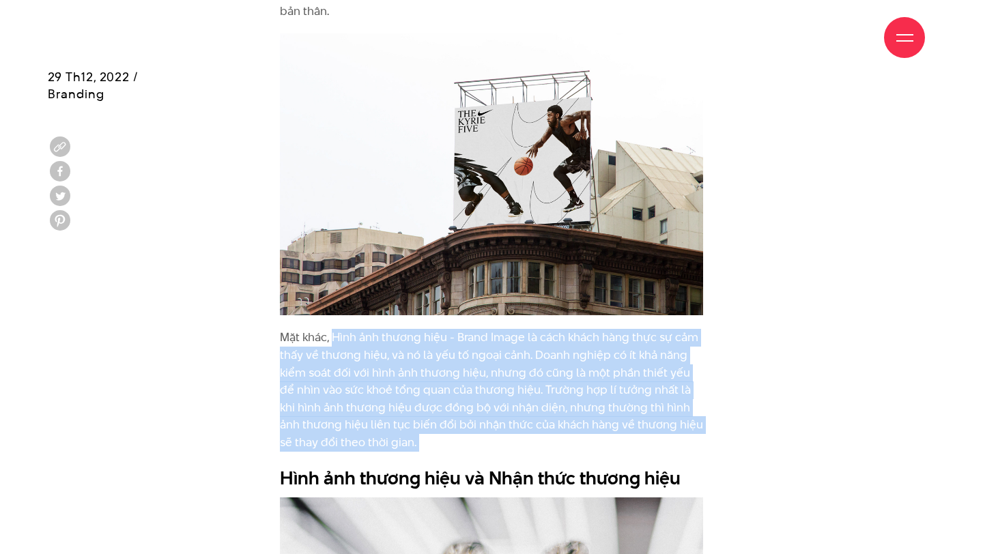
drag, startPoint x: 461, startPoint y: 428, endPoint x: 341, endPoint y: 315, distance: 164.6
click at [341, 329] on p "Mặt khác, Hình ảnh thương hiệu - Brand Image là cách khách hàng thực sự cảm thấ…" at bounding box center [491, 390] width 423 height 122
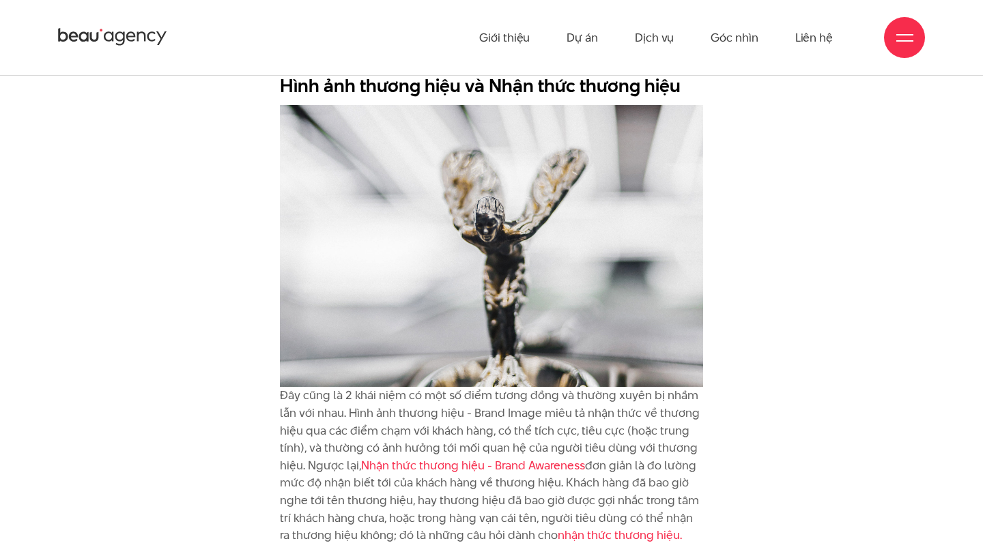
scroll to position [1852, 0]
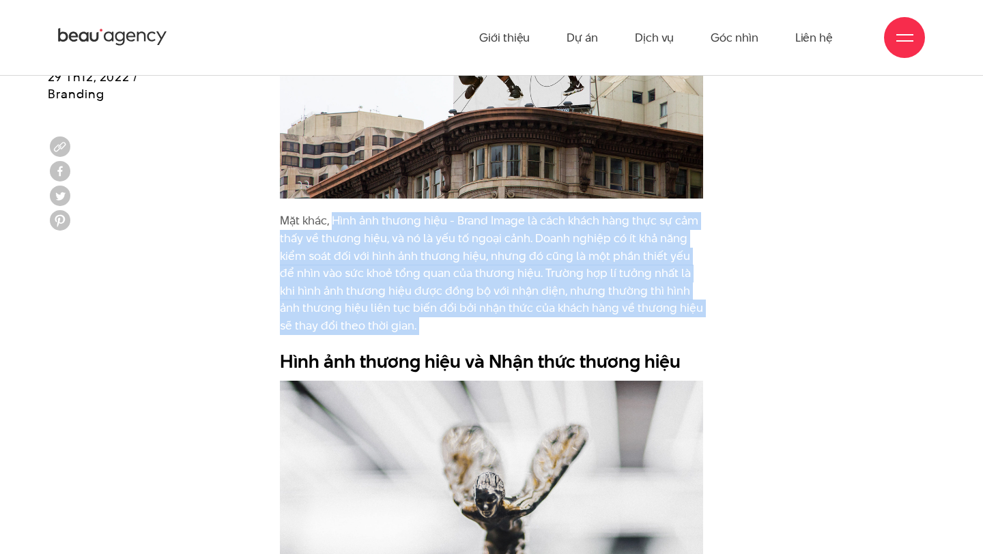
click at [470, 218] on p "Mặt khác, Hình ảnh thương hiệu - Brand Image là cách khách hàng thực sự cảm thấ…" at bounding box center [491, 273] width 423 height 122
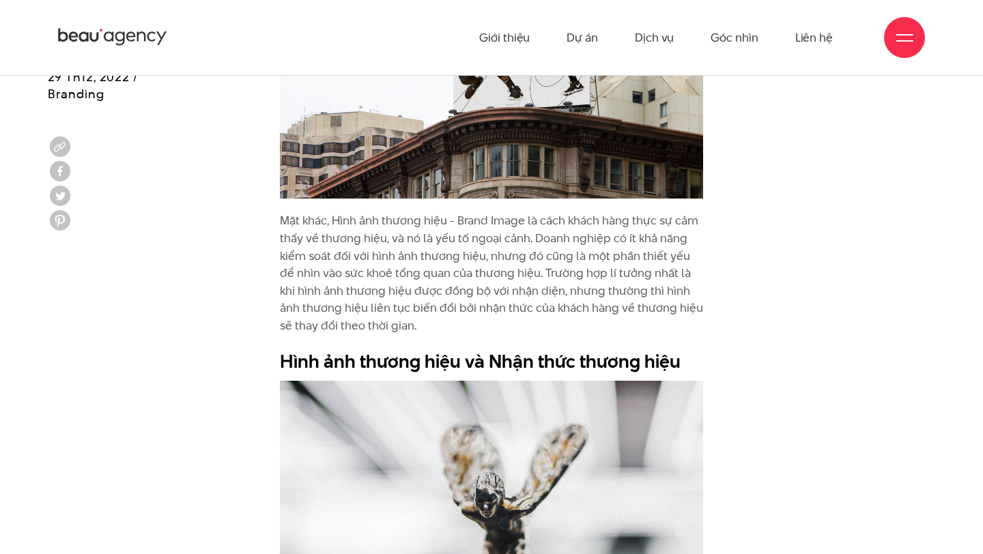
click at [470, 218] on p "Mặt khác, Hình ảnh thương hiệu - Brand Image là cách khách hàng thực sự cảm thấ…" at bounding box center [491, 273] width 423 height 122
click at [489, 219] on p "Mặt khác, Hình ảnh thương hiệu - Brand Image là cách khách hàng thực sự cảm thấ…" at bounding box center [491, 273] width 423 height 122
click at [623, 283] on p "Mặt khác, Hình ảnh thương hiệu - Brand Image là cách khách hàng thực sự cảm thấ…" at bounding box center [491, 273] width 423 height 122
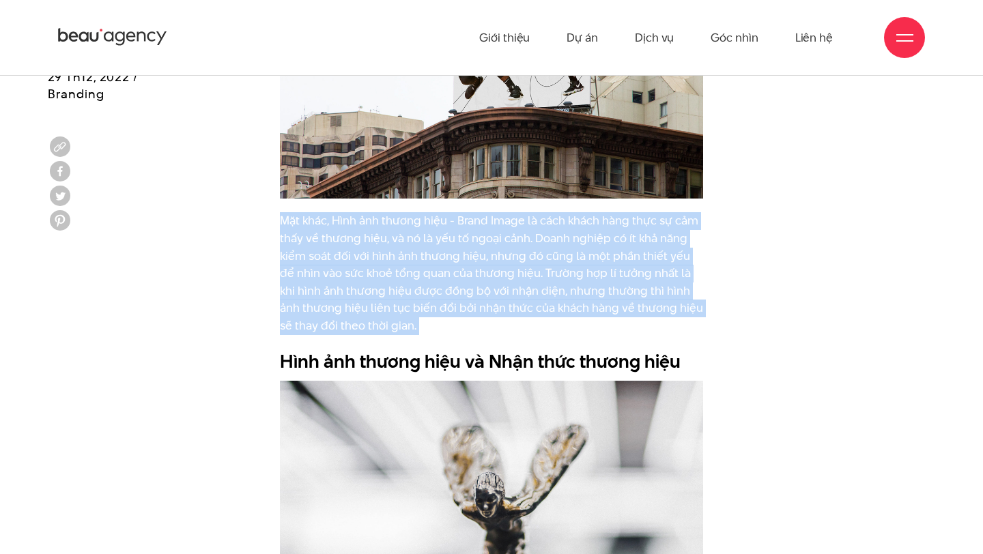
click at [623, 283] on p "Mặt khác, Hình ảnh thương hiệu - Brand Image là cách khách hàng thực sự cảm thấ…" at bounding box center [491, 273] width 423 height 122
click at [637, 270] on p "Mặt khác, Hình ảnh thương hiệu - Brand Image là cách khách hàng thực sự cảm thấ…" at bounding box center [491, 273] width 423 height 122
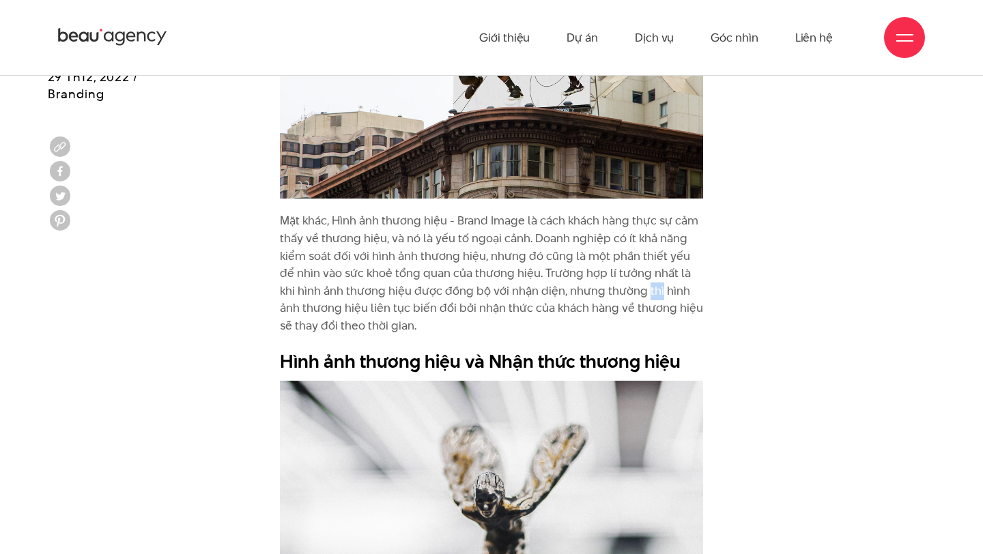
click at [637, 270] on p "Mặt khác, Hình ảnh thương hiệu - Brand Image là cách khách hàng thực sự cảm thấ…" at bounding box center [491, 273] width 423 height 122
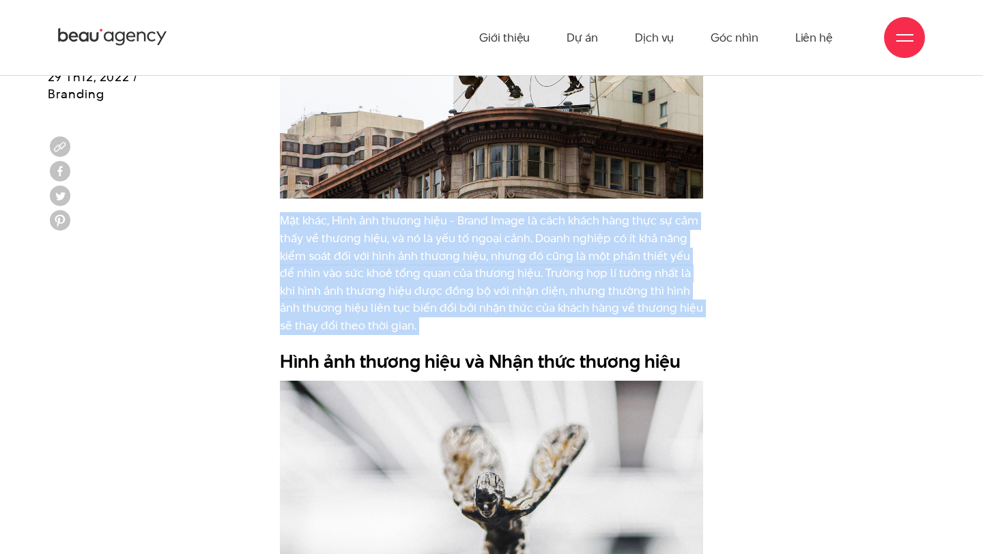
click at [637, 270] on p "Mặt khác, Hình ảnh thương hiệu - Brand Image là cách khách hàng thực sự cảm thấ…" at bounding box center [491, 273] width 423 height 122
click at [650, 270] on p "Mặt khác, Hình ảnh thương hiệu - Brand Image là cách khách hàng thực sự cảm thấ…" at bounding box center [491, 273] width 423 height 122
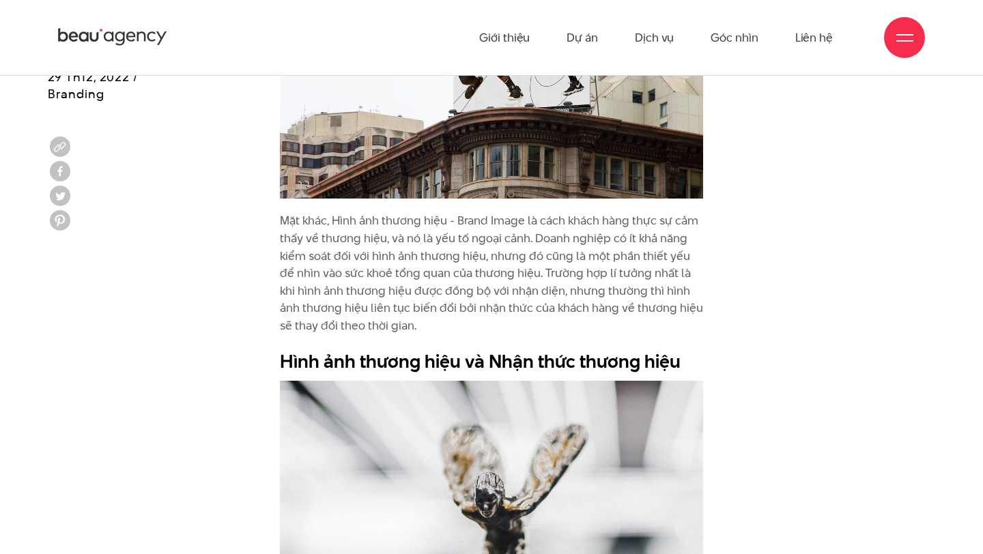
click at [470, 301] on p "Mặt khác, Hình ảnh thương hiệu - Brand Image là cách khách hàng thực sự cảm thấ…" at bounding box center [491, 273] width 423 height 122
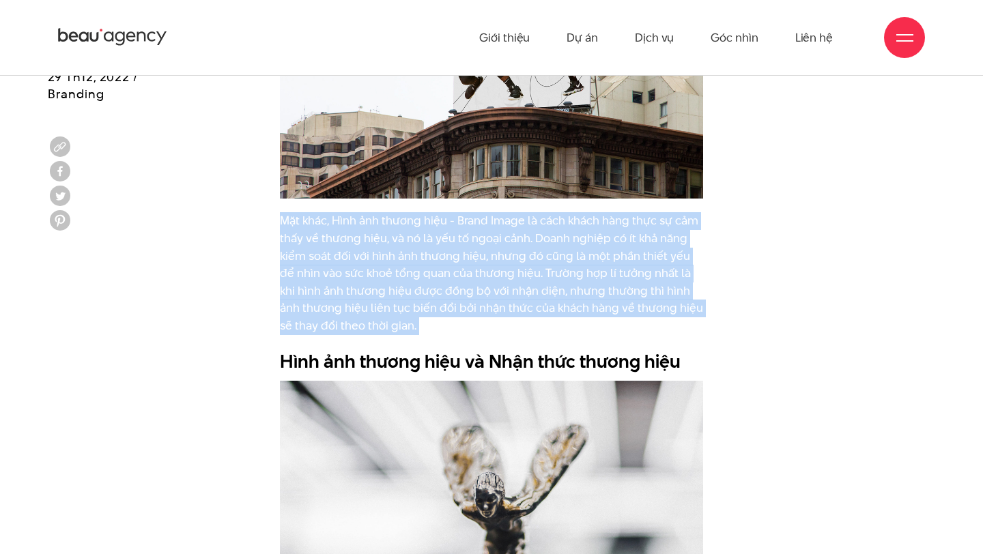
click at [470, 301] on p "Mặt khác, Hình ảnh thương hiệu - Brand Image là cách khách hàng thực sự cảm thấ…" at bounding box center [491, 273] width 423 height 122
click at [470, 277] on p "Mặt khác, Hình ảnh thương hiệu - Brand Image là cách khách hàng thực sự cảm thấ…" at bounding box center [491, 273] width 423 height 122
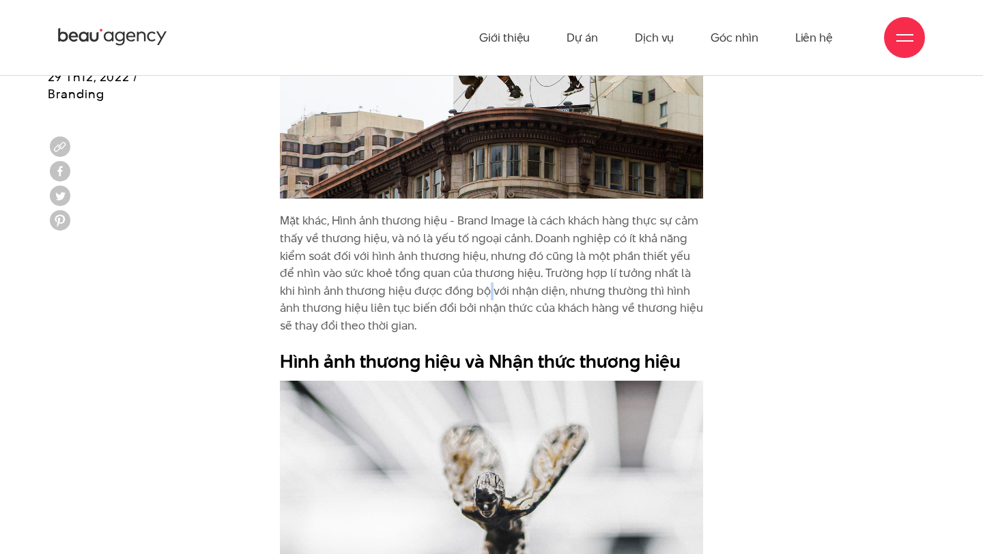
click at [470, 277] on p "Mặt khác, Hình ảnh thương hiệu - Brand Image là cách khách hàng thực sự cảm thấ…" at bounding box center [491, 273] width 423 height 122
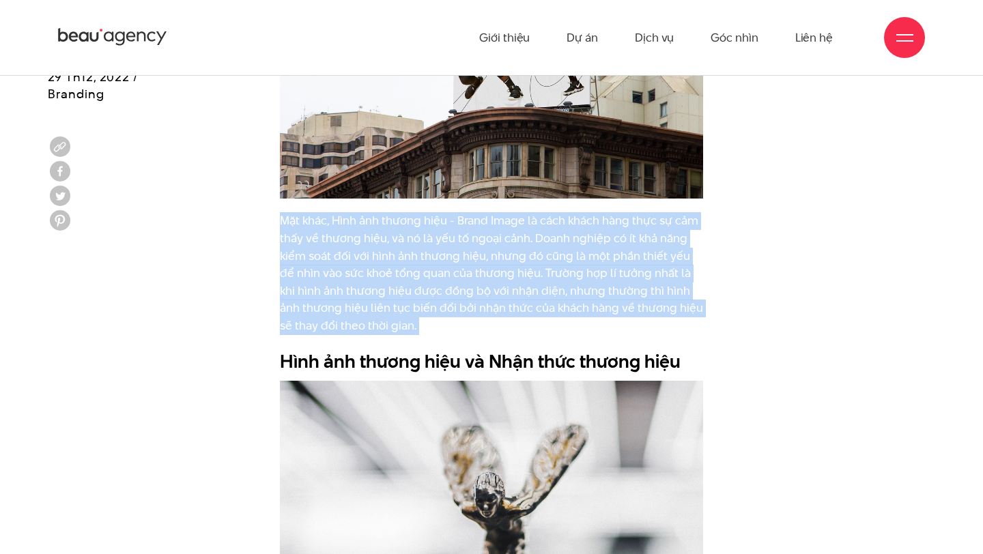
click at [470, 277] on p "Mặt khác, Hình ảnh thương hiệu - Brand Image là cách khách hàng thực sự cảm thấ…" at bounding box center [491, 273] width 423 height 122
